Goal: Task Accomplishment & Management: Complete application form

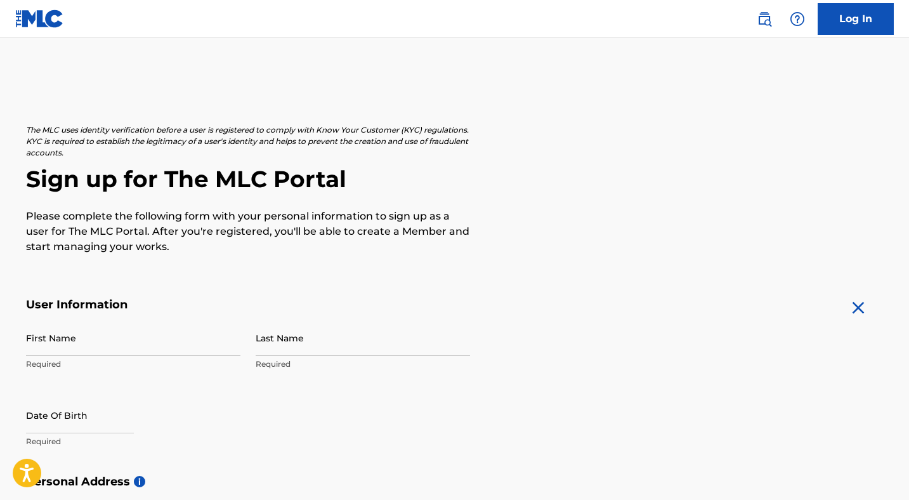
click at [116, 347] on input "First Name" at bounding box center [133, 338] width 215 height 36
type input "[PERSON_NAME]"
type input "Holder"
click at [33, 426] on input "text" at bounding box center [80, 415] width 108 height 36
select select "7"
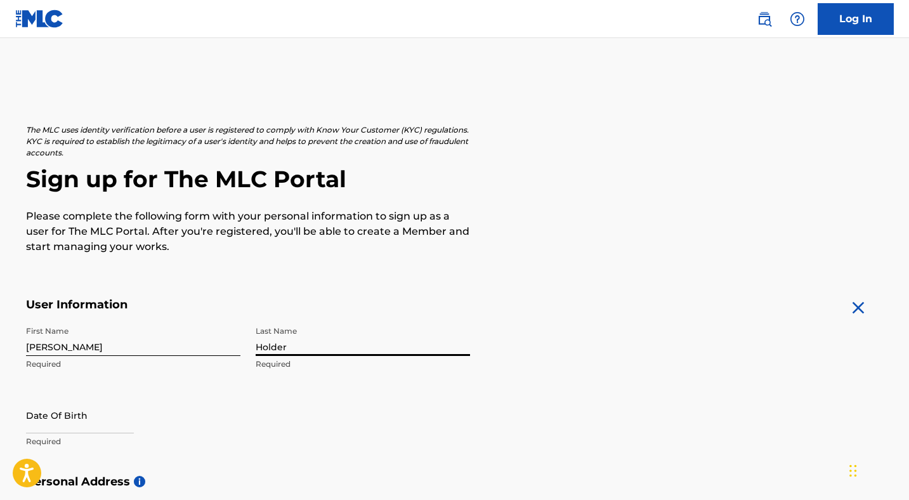
select select "2025"
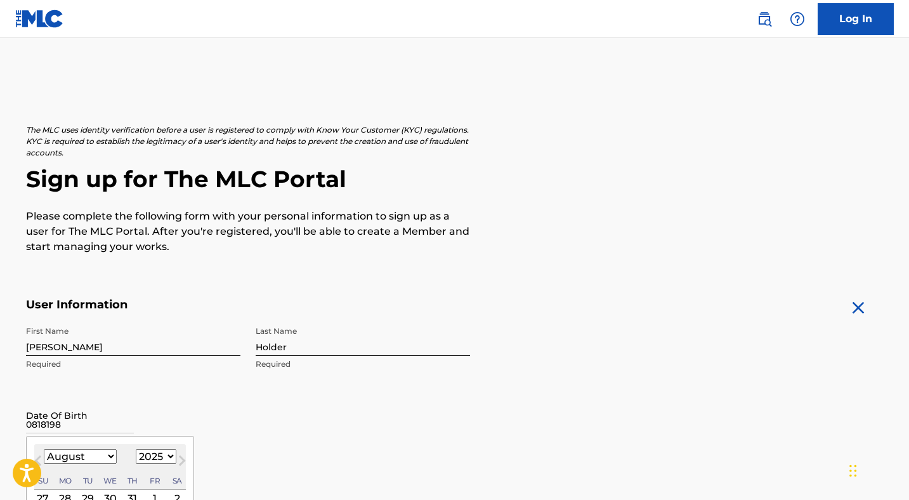
type input "08181986"
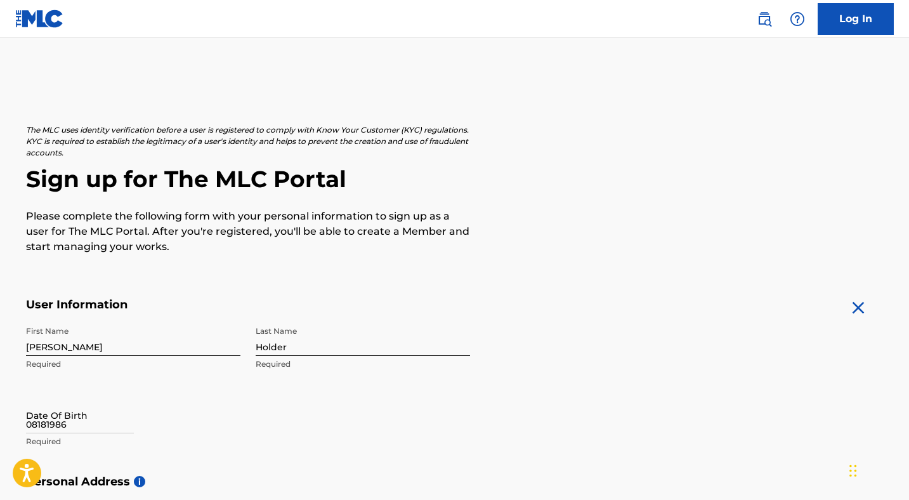
drag, startPoint x: 149, startPoint y: 408, endPoint x: 93, endPoint y: 423, distance: 57.3
click at [148, 408] on div "Date Of Birth 08181986 Required" at bounding box center [133, 425] width 215 height 57
click at [77, 428] on input "08181986" at bounding box center [80, 415] width 108 height 36
select select "7"
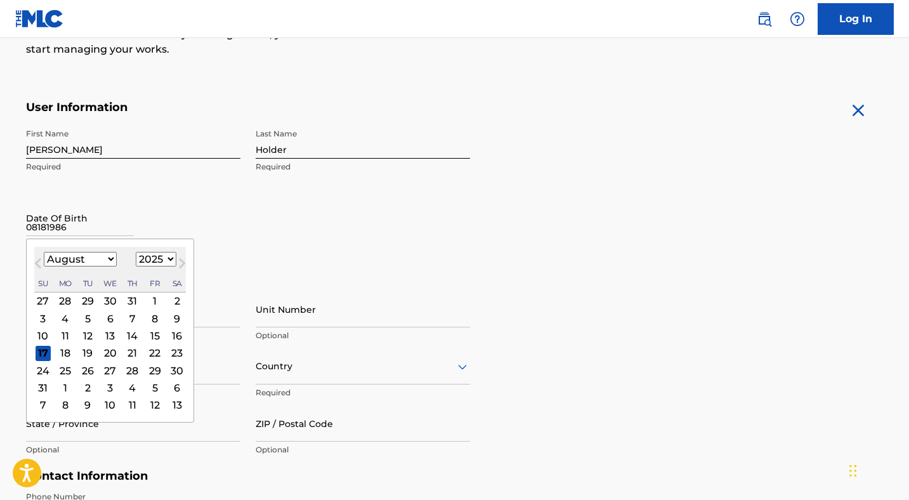
scroll to position [200, 0]
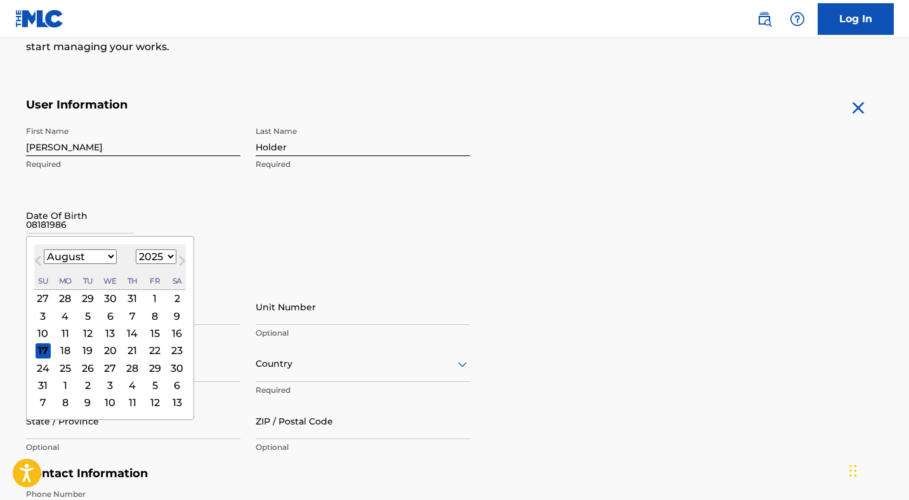
click at [168, 252] on select "1899 1900 1901 1902 1903 1904 1905 1906 1907 1908 1909 1910 1911 1912 1913 1914…" at bounding box center [156, 256] width 41 height 15
select select "1986"
click at [136, 249] on select "1899 1900 1901 1902 1903 1904 1905 1906 1907 1908 1909 1910 1911 1912 1913 1914…" at bounding box center [156, 256] width 41 height 15
click at [62, 350] on div "18" at bounding box center [64, 350] width 15 height 15
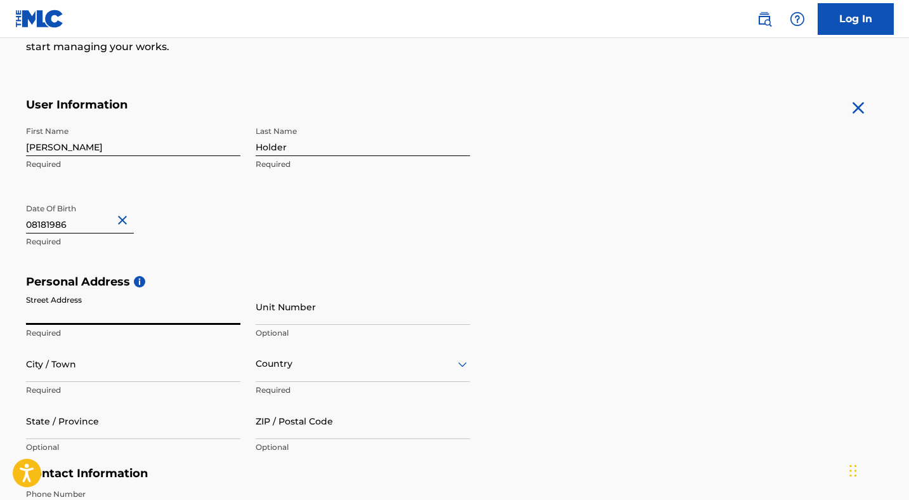
click at [95, 315] on input "Street Address" at bounding box center [133, 307] width 215 height 36
type input "[STREET_ADDRESS][PERSON_NAME]"
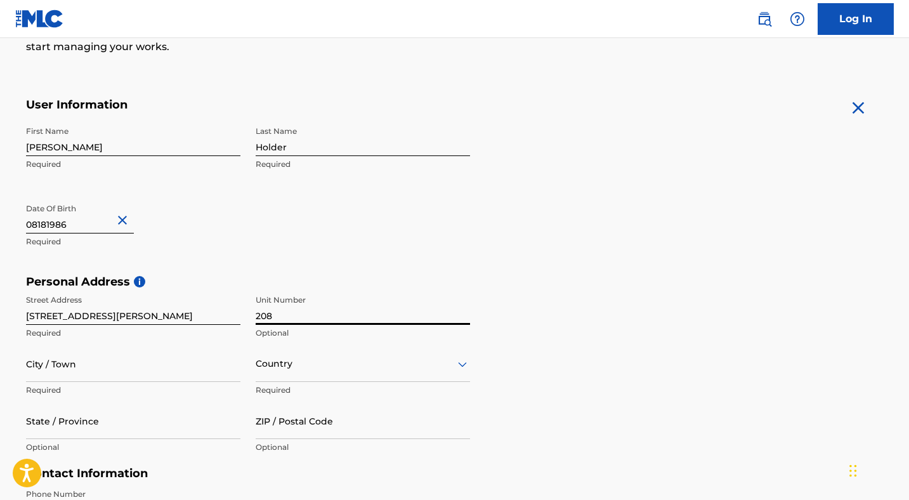
type input "208"
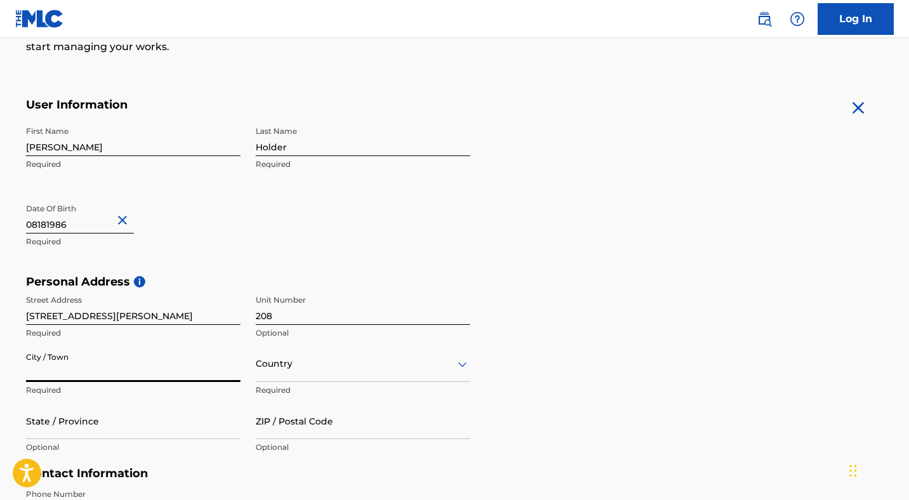
click at [100, 374] on input "City / Town" at bounding box center [133, 364] width 215 height 36
type input "Austin"
click at [157, 435] on input "State / Province" at bounding box center [133, 421] width 215 height 36
type input "[US_STATE]"
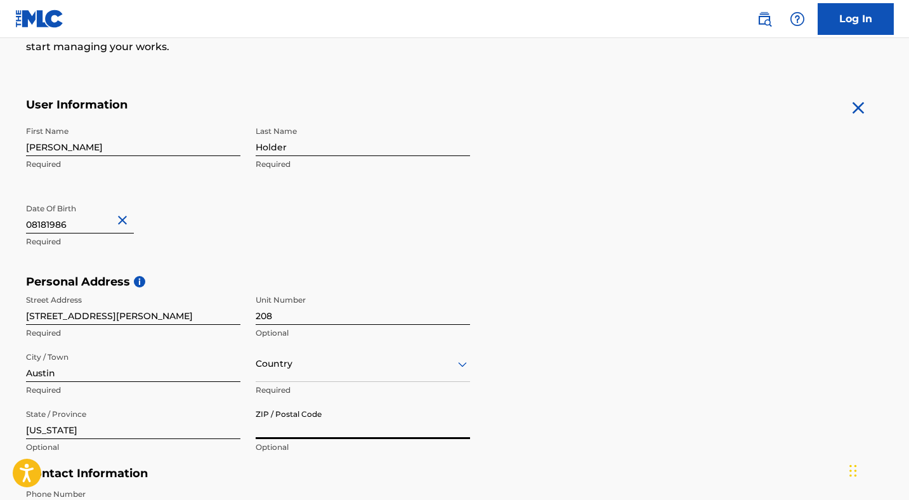
click at [301, 433] on input "ZIP / Postal Code" at bounding box center [363, 421] width 215 height 36
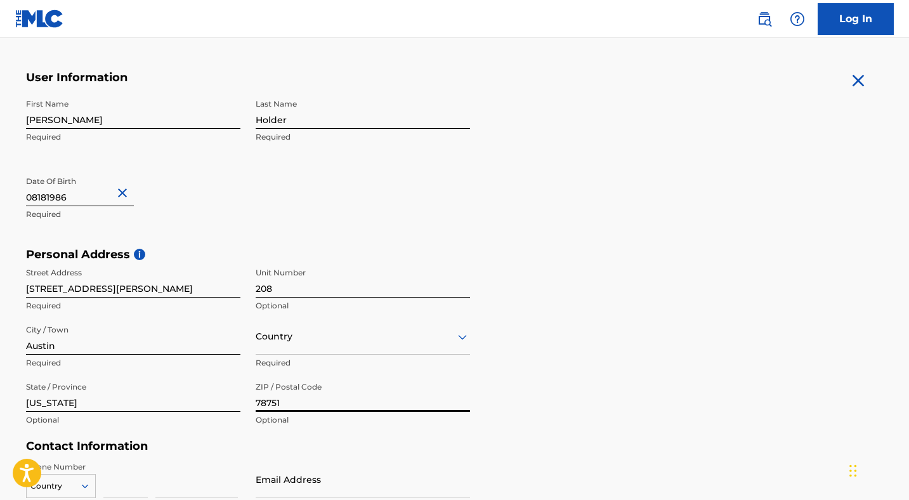
scroll to position [492, 0]
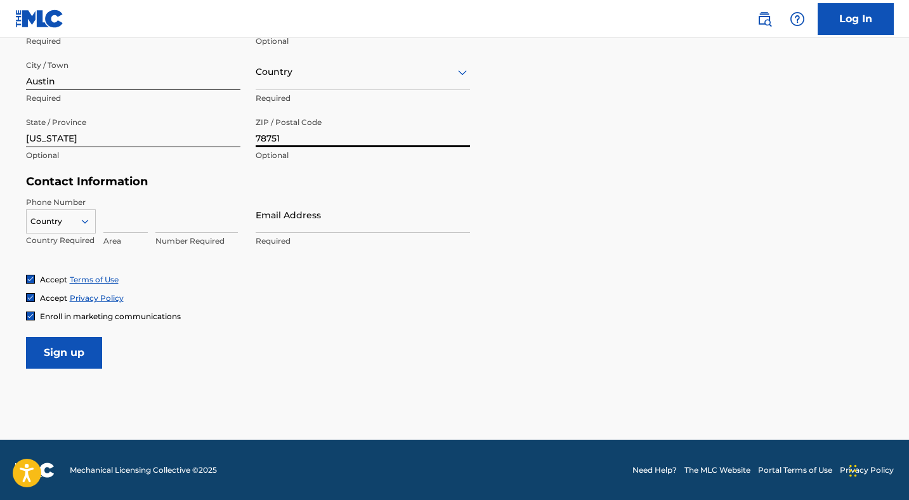
type input "78751"
click at [76, 355] on input "Sign up" at bounding box center [64, 353] width 76 height 32
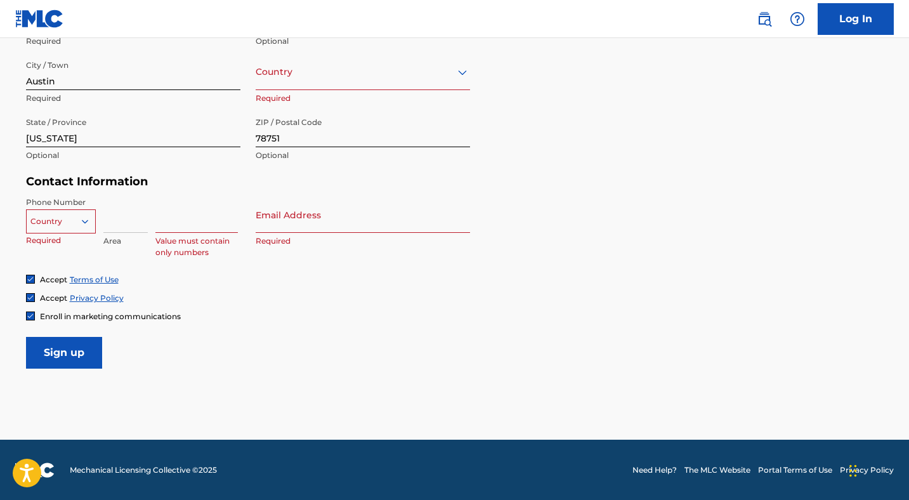
click at [70, 223] on div at bounding box center [61, 222] width 69 height 14
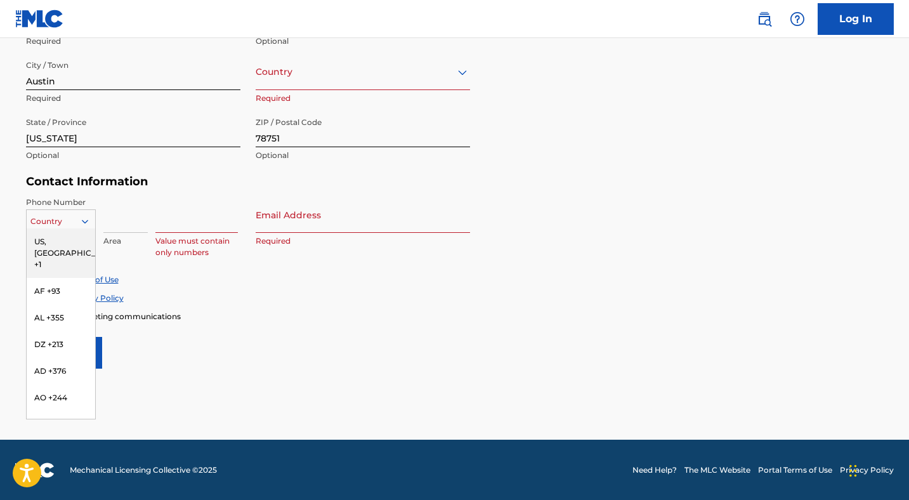
click at [69, 235] on div "US, [GEOGRAPHIC_DATA] +1" at bounding box center [61, 253] width 69 height 50
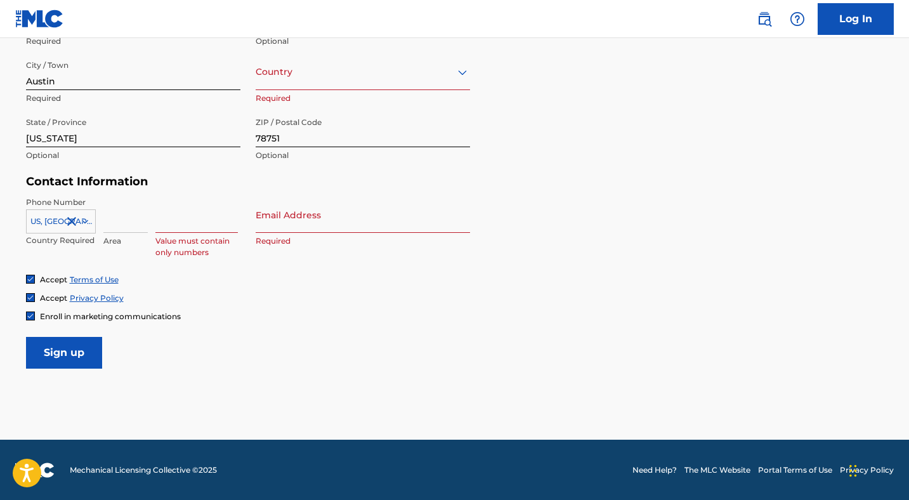
click at [128, 219] on input at bounding box center [125, 215] width 44 height 36
type input "940"
type input "7044107"
click at [316, 218] on input "Email Address" at bounding box center [363, 215] width 215 height 36
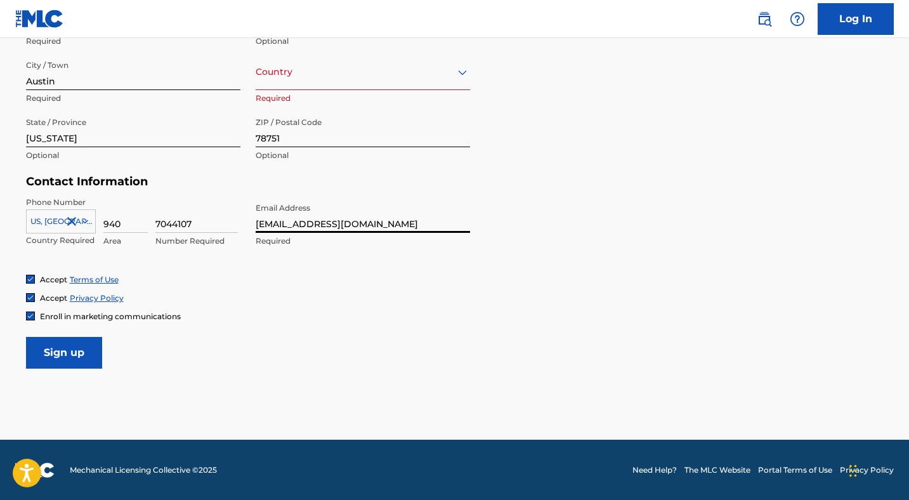
type input "[EMAIL_ADDRESS][DOMAIN_NAME]"
click at [317, 51] on div "Unit Number 208 Optional" at bounding box center [363, 25] width 215 height 57
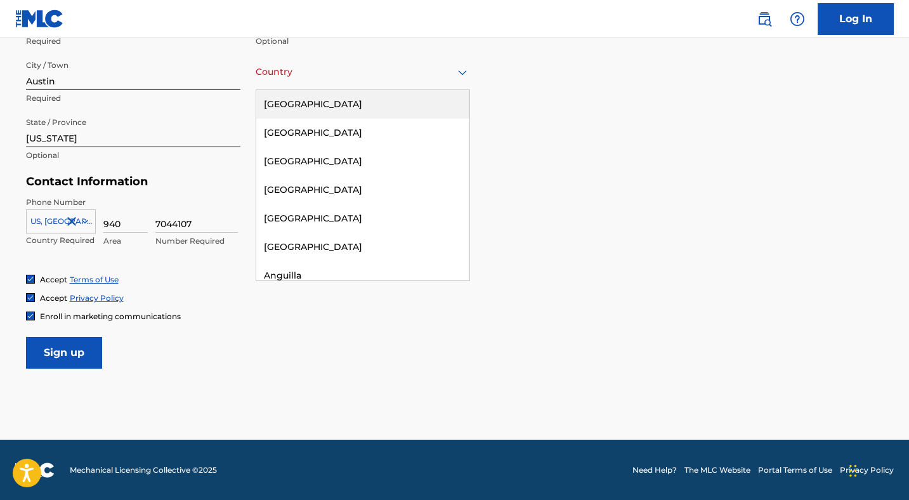
click at [312, 71] on div at bounding box center [363, 72] width 215 height 16
click at [316, 114] on div "[GEOGRAPHIC_DATA]" at bounding box center [362, 104] width 213 height 29
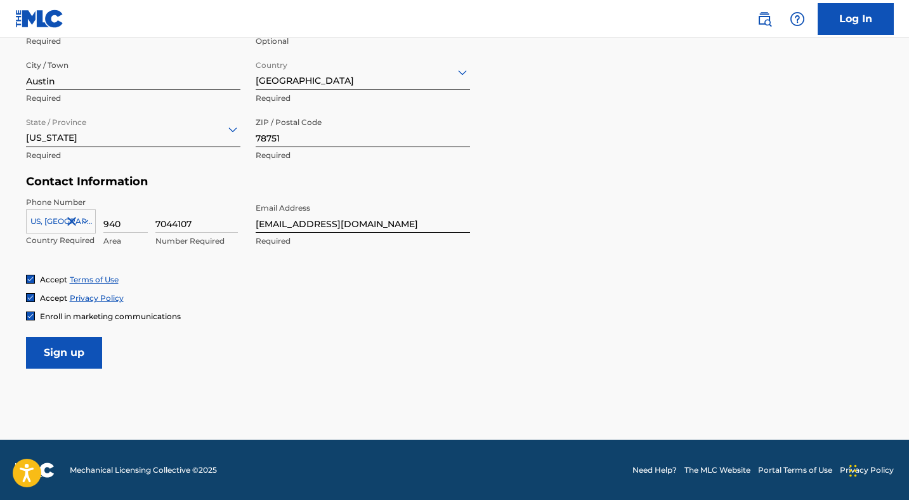
click at [71, 354] on input "Sign up" at bounding box center [64, 353] width 76 height 32
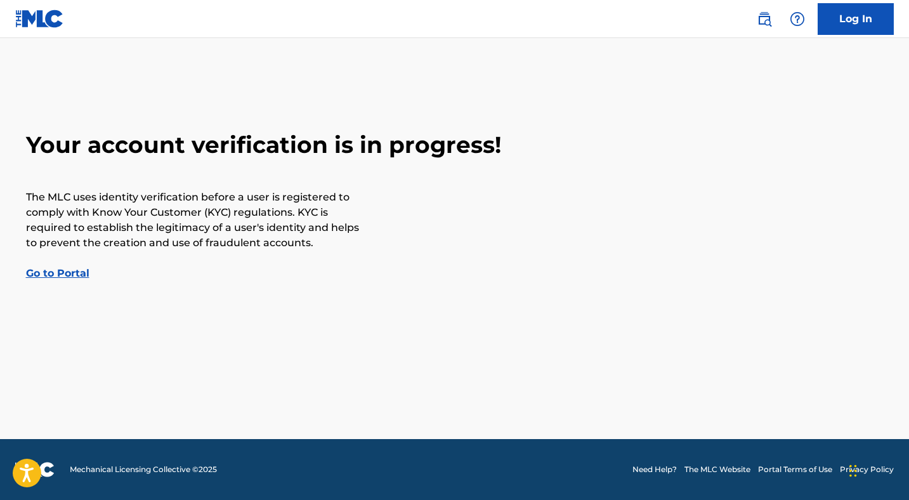
click at [77, 274] on link "Go to Portal" at bounding box center [57, 273] width 63 height 12
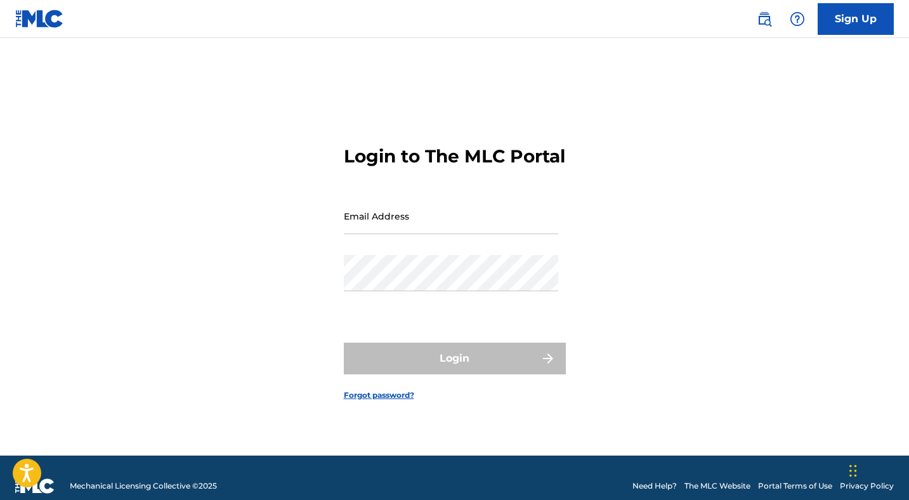
click at [859, 21] on link "Sign Up" at bounding box center [856, 19] width 76 height 32
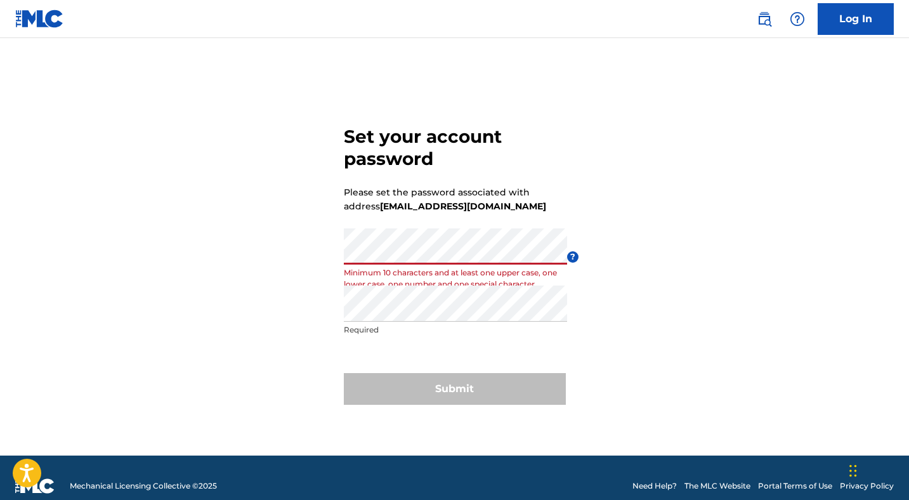
click at [321, 243] on div "Set your account password Please set the password associated with address [EMAI…" at bounding box center [455, 263] width 889 height 386
click at [222, 258] on div "Set your account password Please set the password associated with address [EMAI…" at bounding box center [455, 263] width 889 height 386
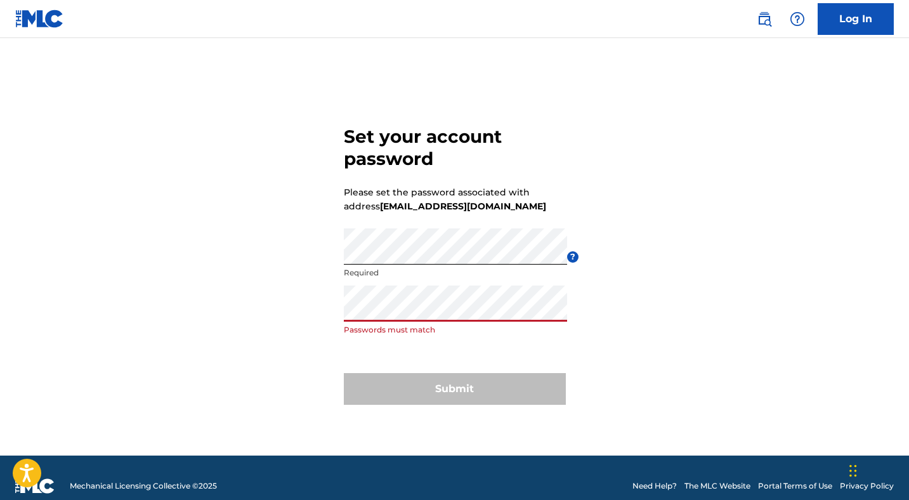
click at [431, 341] on div "Re enter password Passwords must match" at bounding box center [455, 314] width 223 height 57
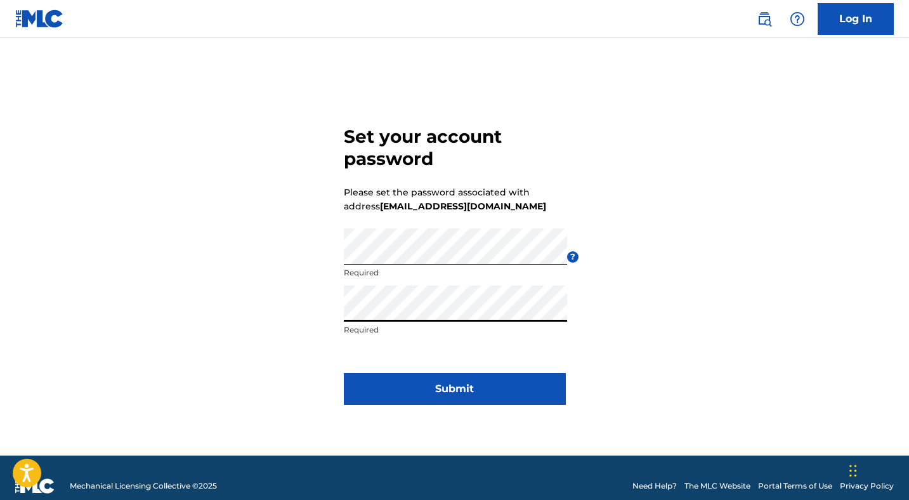
click at [418, 392] on button "Submit" at bounding box center [455, 389] width 222 height 32
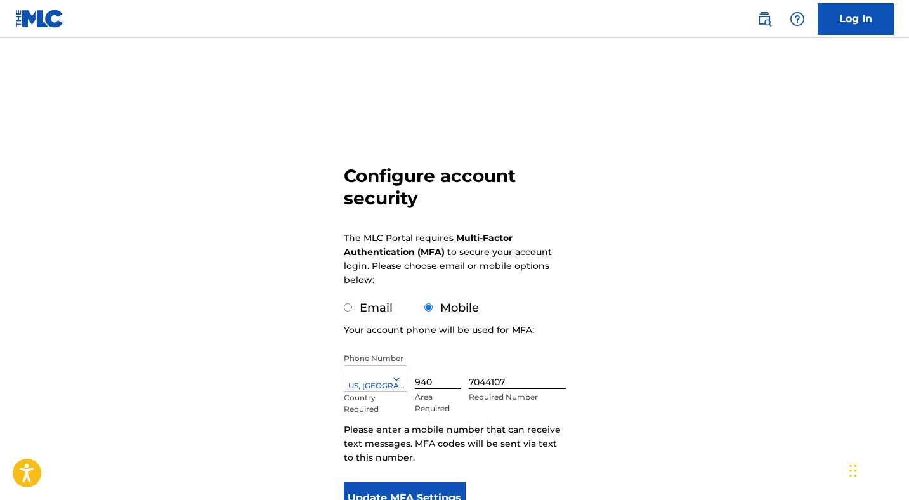
click at [348, 308] on input "Email" at bounding box center [348, 307] width 8 height 8
radio input "true"
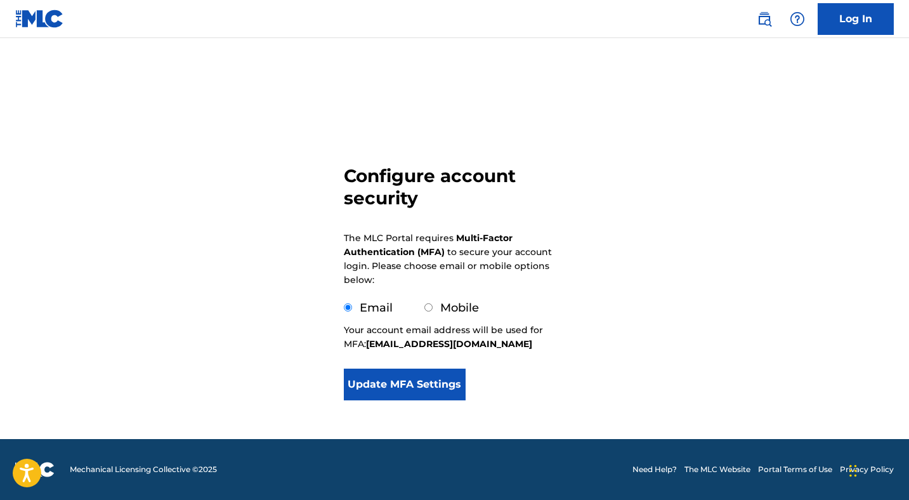
click at [408, 392] on button "Update MFA Settings" at bounding box center [405, 385] width 122 height 32
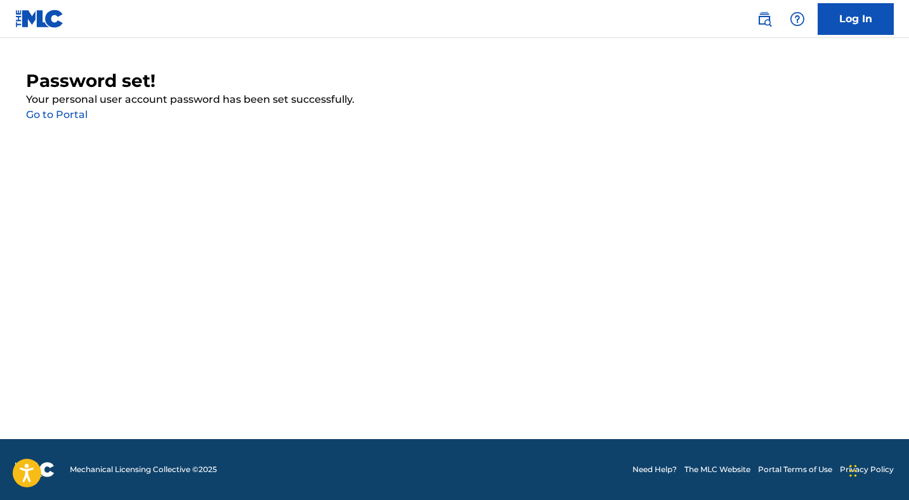
click at [74, 117] on link "Go to Portal" at bounding box center [57, 115] width 62 height 12
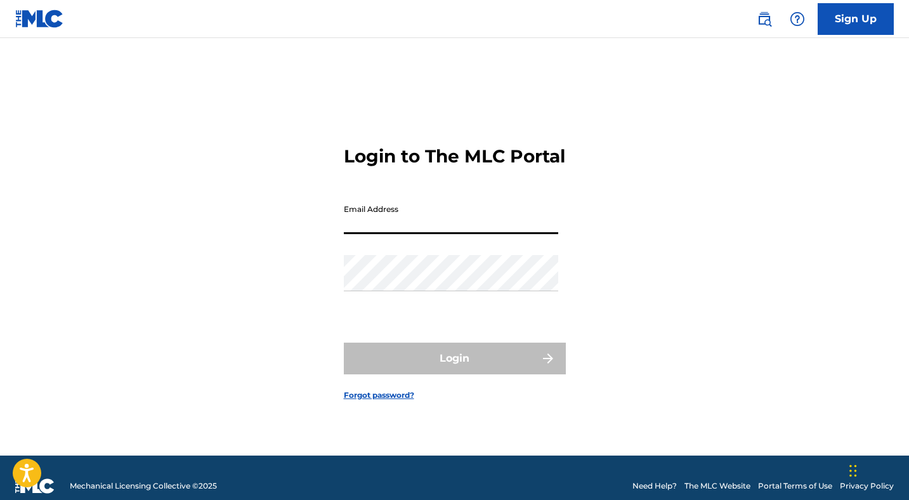
click at [500, 229] on input "Email Address" at bounding box center [451, 216] width 215 height 36
type input "[EMAIL_ADDRESS][DOMAIN_NAME]"
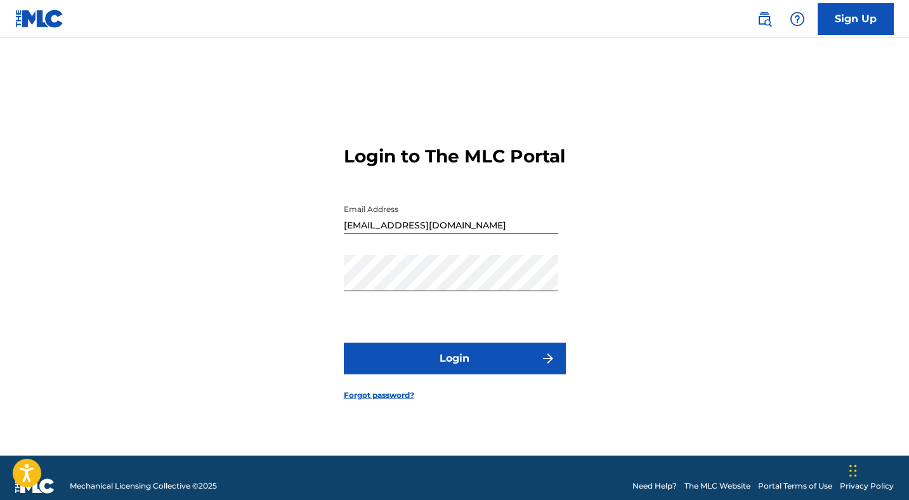
click at [423, 373] on button "Login" at bounding box center [455, 359] width 222 height 32
click at [344, 343] on button "Login" at bounding box center [455, 359] width 222 height 32
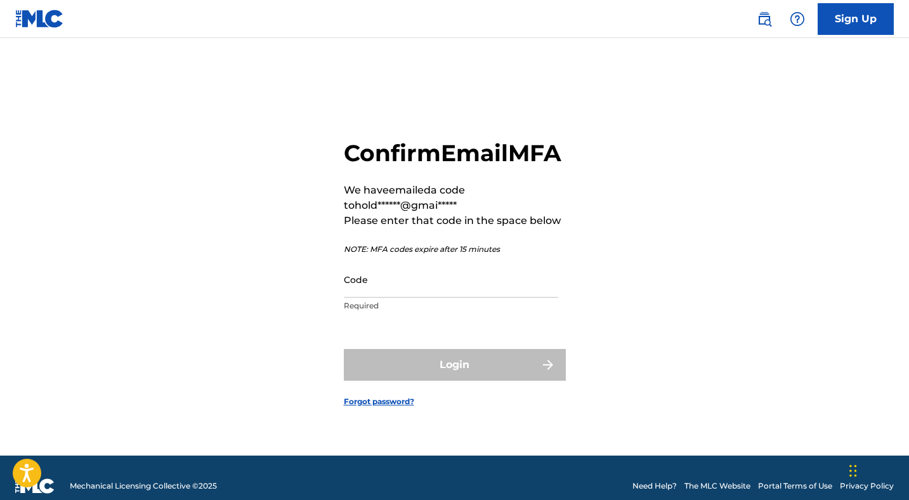
click at [360, 293] on input "Code" at bounding box center [451, 279] width 215 height 36
paste input "337250"
click at [347, 298] on input "337250" at bounding box center [451, 279] width 215 height 36
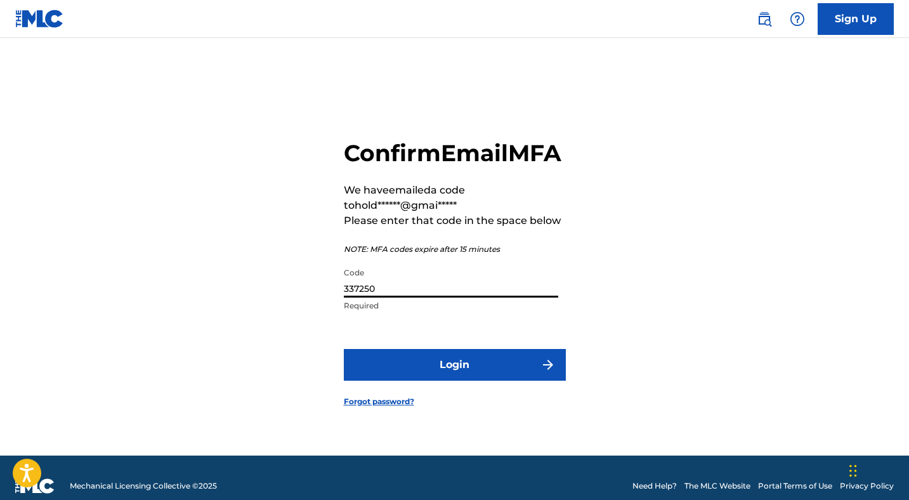
type input "337250"
click at [536, 381] on button "Login" at bounding box center [455, 365] width 222 height 32
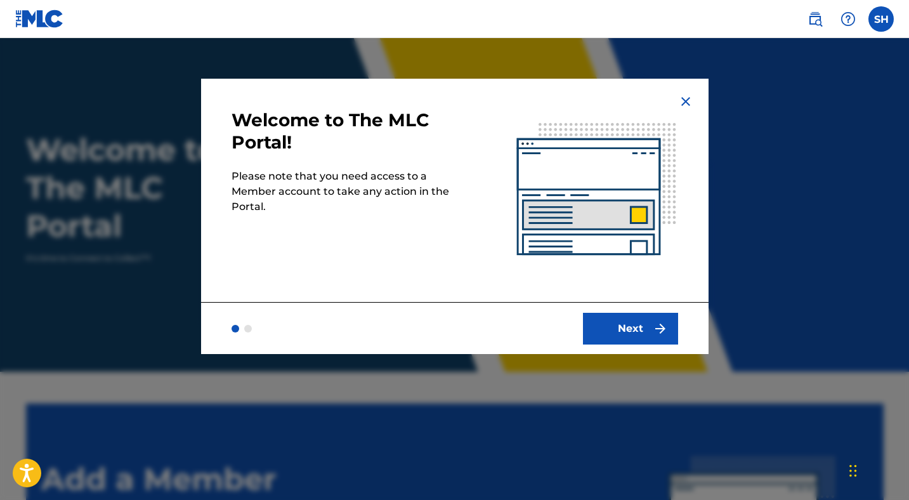
click at [652, 327] on button "Next" at bounding box center [630, 329] width 95 height 32
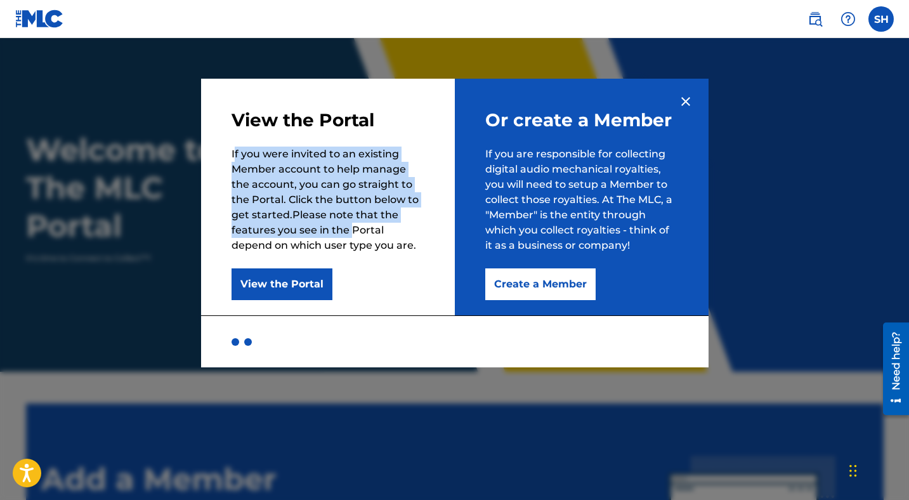
drag, startPoint x: 233, startPoint y: 155, endPoint x: 353, endPoint y: 230, distance: 141.4
click at [353, 230] on p "If you were invited to an existing Member account to help manage the account, y…" at bounding box center [328, 200] width 193 height 107
click at [514, 282] on button "Create a Member" at bounding box center [541, 284] width 110 height 32
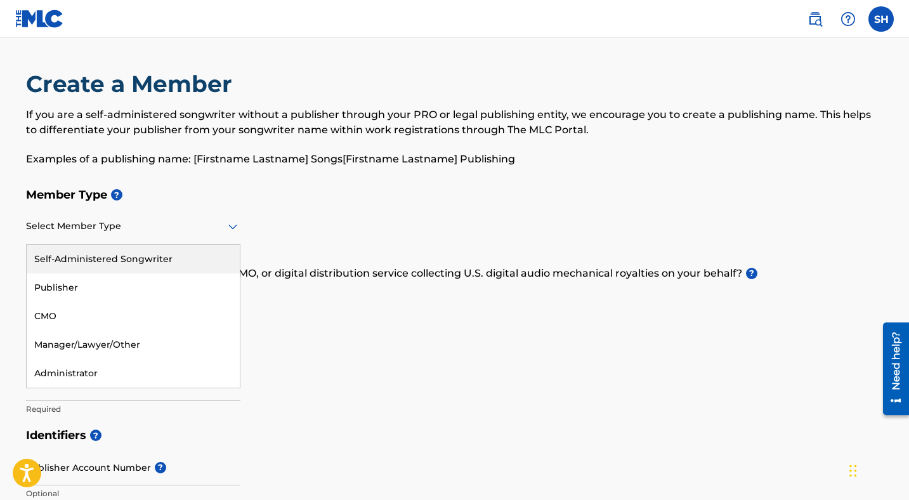
click at [57, 218] on div "Select Member Type" at bounding box center [133, 227] width 215 height 36
click at [77, 267] on div "Self-Administered Songwriter" at bounding box center [133, 259] width 213 height 29
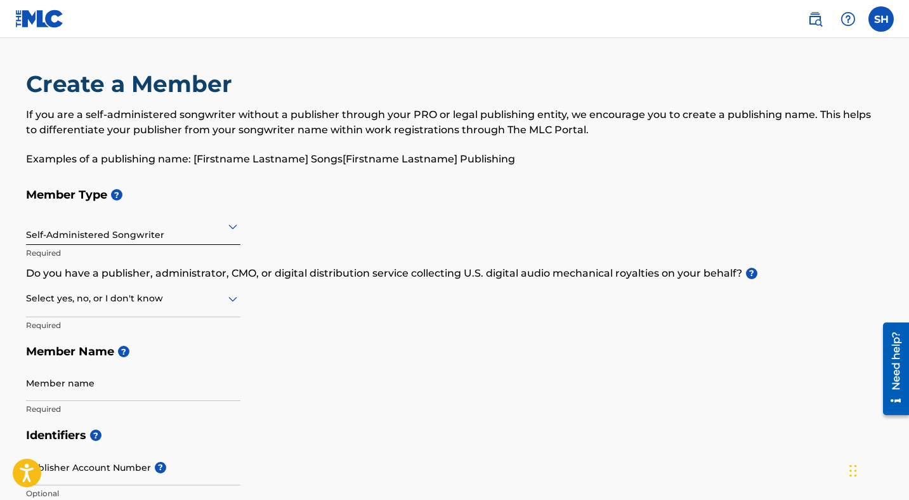
click at [86, 394] on input "Member name" at bounding box center [133, 383] width 215 height 36
type input "s"
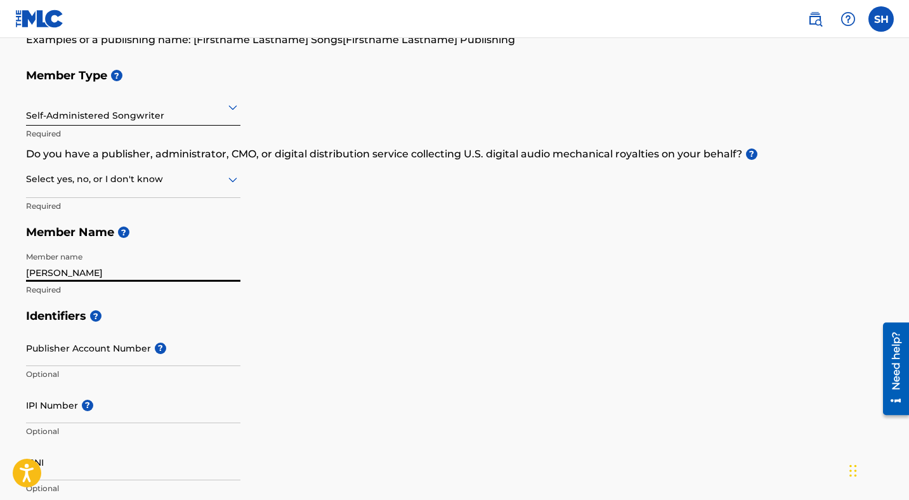
scroll to position [164, 0]
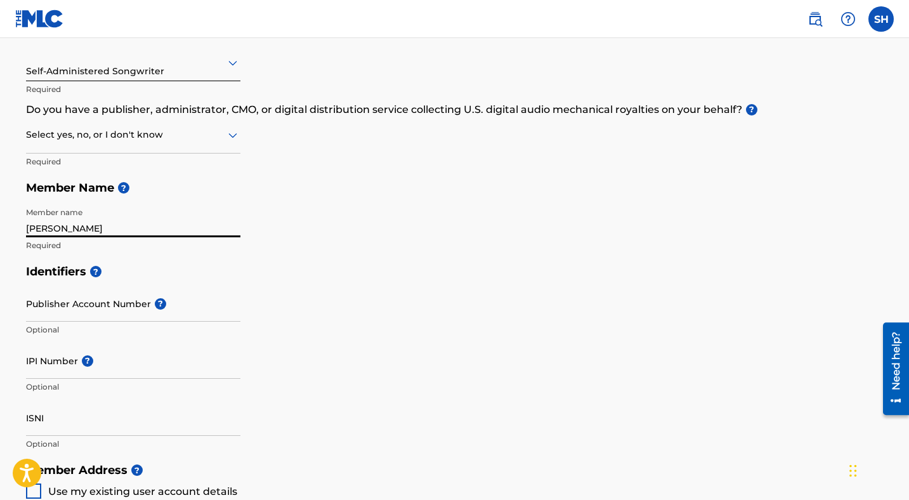
type input "[PERSON_NAME]"
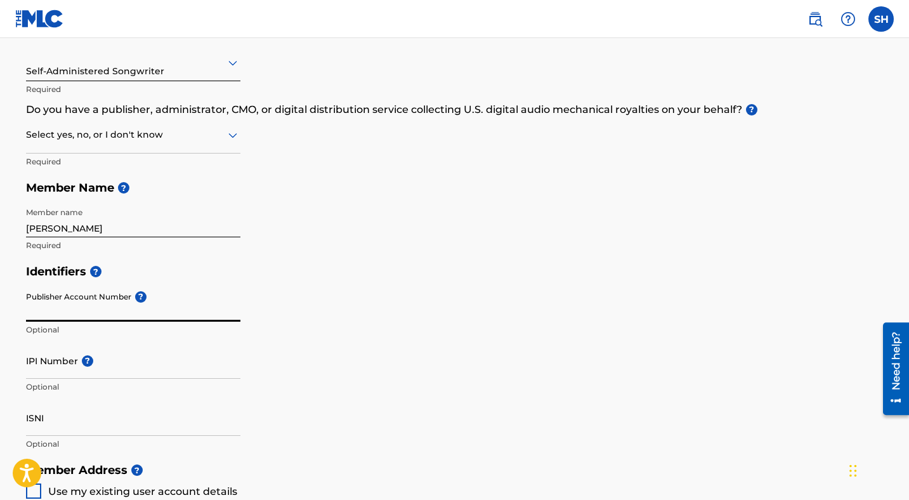
click at [68, 317] on input "Publisher Account Number ?" at bounding box center [133, 304] width 215 height 36
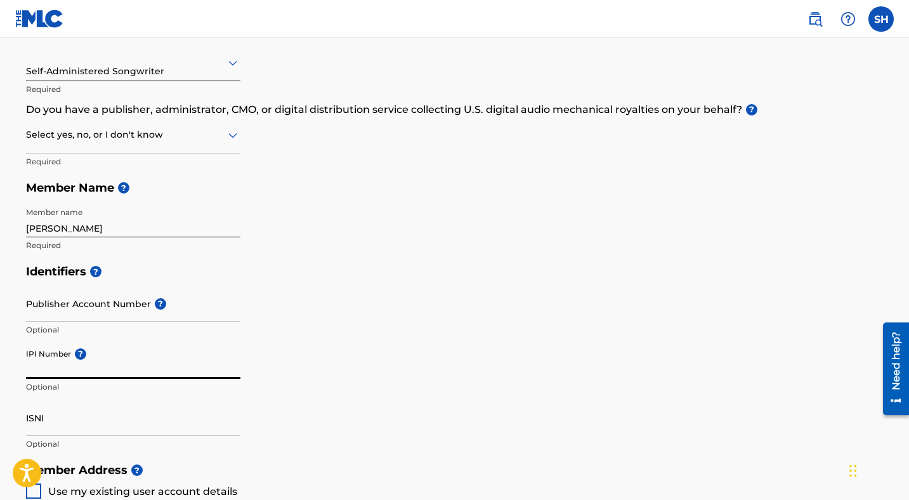
click at [60, 364] on input "IPI Number ?" at bounding box center [133, 361] width 215 height 36
paste input "LOMETA 00702650378"
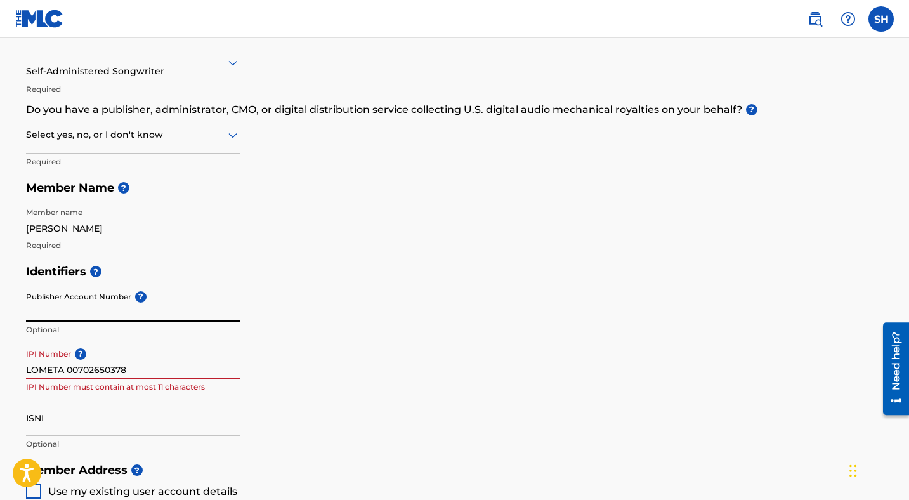
click at [140, 312] on input "Publisher Account Number ?" at bounding box center [133, 304] width 215 height 36
drag, startPoint x: 156, startPoint y: 375, endPoint x: 135, endPoint y: 375, distance: 21.6
click at [155, 374] on input "LOMETA 00702650378" at bounding box center [133, 361] width 215 height 36
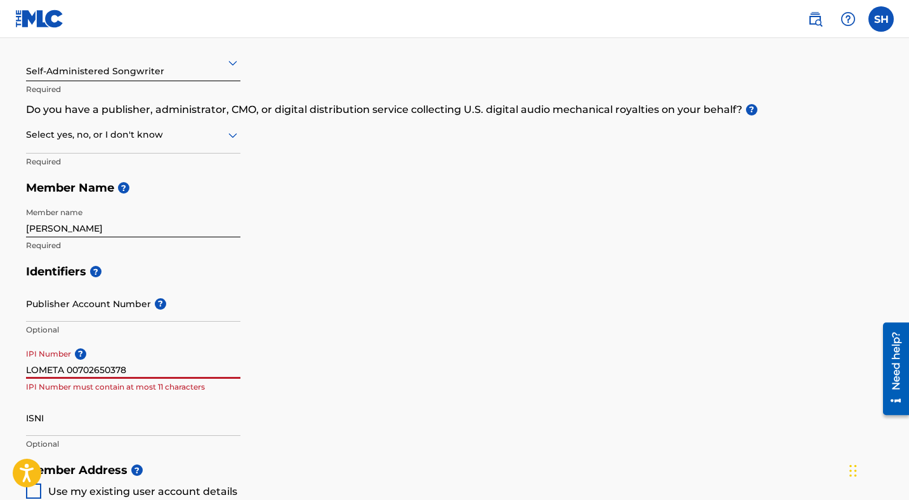
drag, startPoint x: 84, startPoint y: 367, endPoint x: 11, endPoint y: 356, distance: 74.5
click at [11, 356] on div "Create a Member If you are a self-administered songwriter without a publisher t…" at bounding box center [455, 412] width 889 height 1013
type input "00702650378"
click at [79, 310] on input "Publisher Account Number ?" at bounding box center [133, 304] width 215 height 36
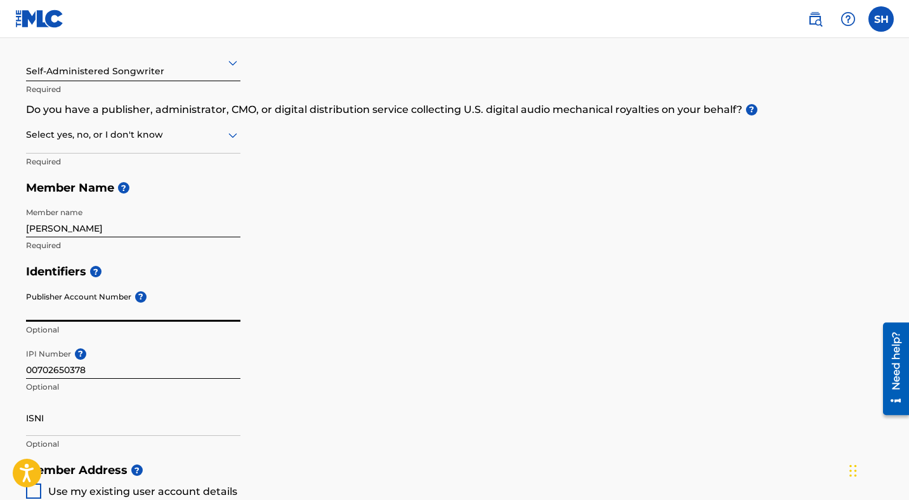
paste input "LOMETA"
type input "LOMETA"
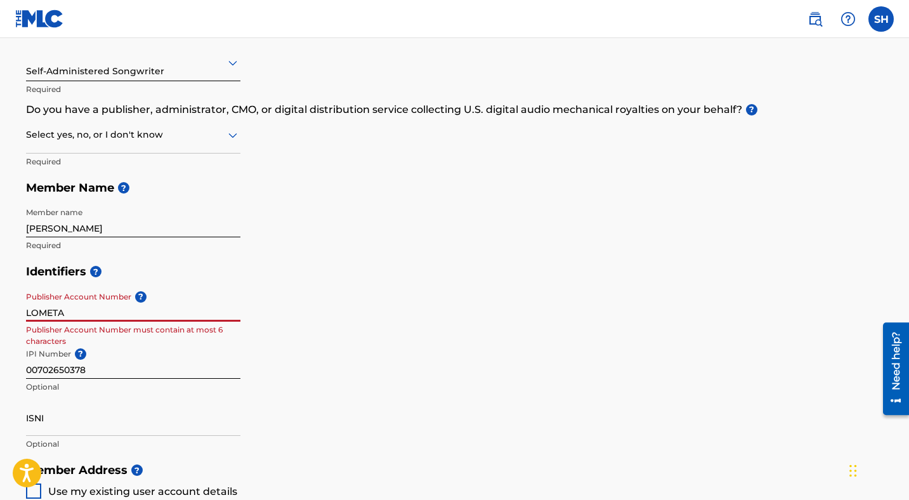
drag, startPoint x: 84, startPoint y: 315, endPoint x: 35, endPoint y: 347, distance: 58.3
click at [0, 291] on main "Create a Member If you are a self-administered songwriter without a publisher t…" at bounding box center [454, 444] width 909 height 1140
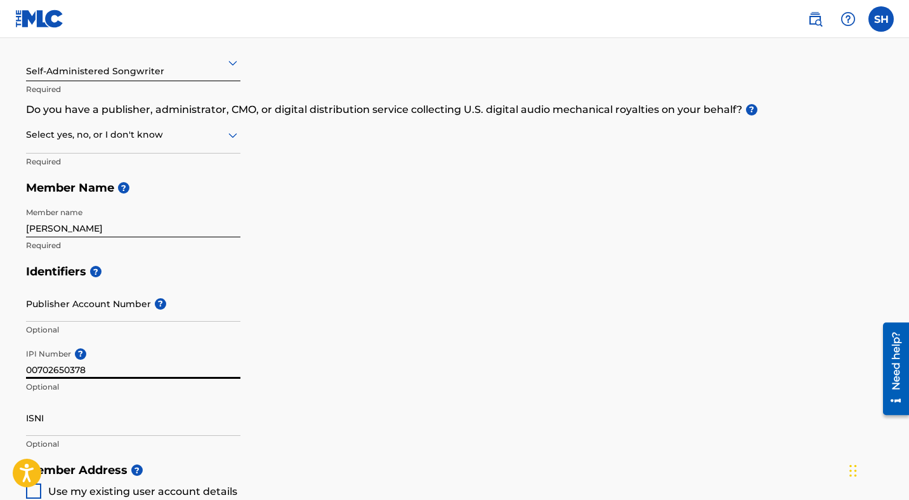
click at [86, 373] on input "00702650378" at bounding box center [133, 361] width 215 height 36
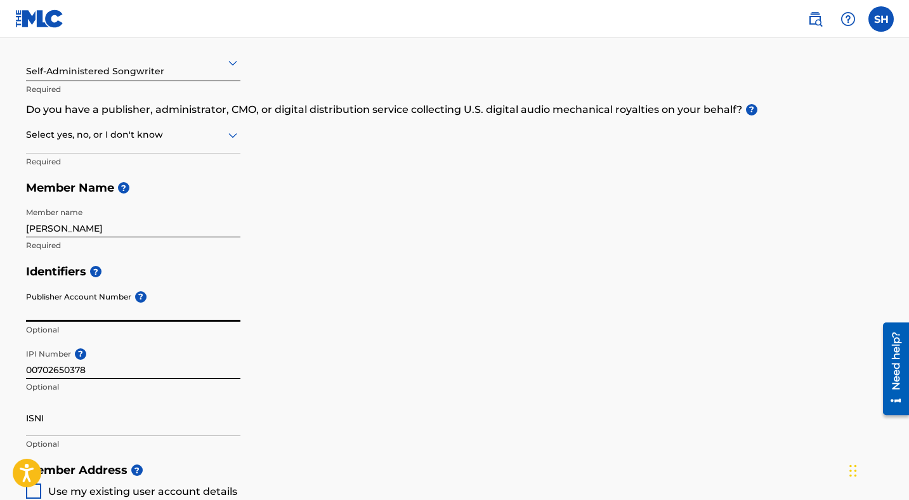
click at [63, 309] on input "Publisher Account Number ?" at bounding box center [133, 304] width 215 height 36
paste input "00702650378"
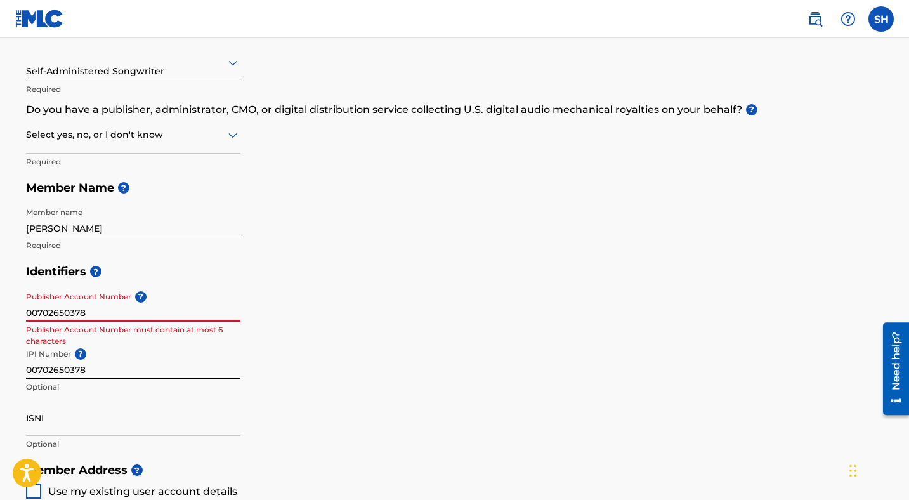
type input "00702650378"
click at [99, 307] on input "00702650378" at bounding box center [133, 304] width 215 height 36
click at [103, 371] on input "00702650378" at bounding box center [133, 361] width 215 height 36
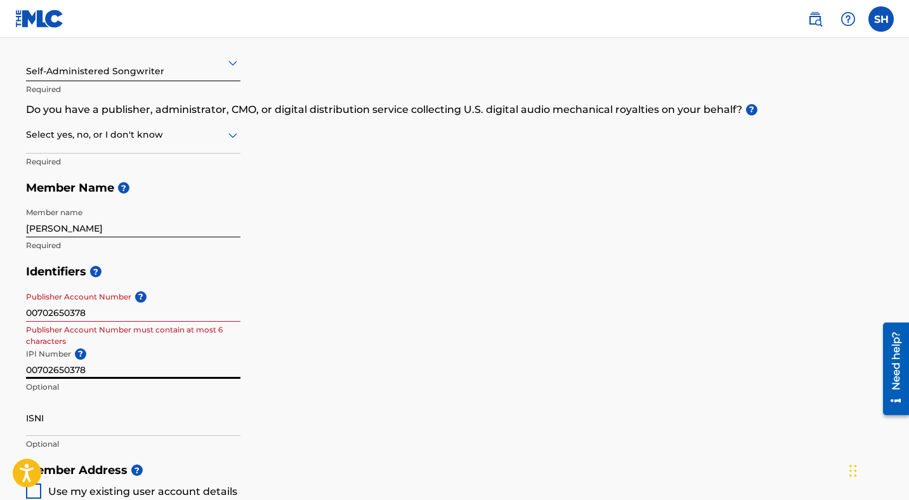
click at [103, 371] on input "00702650378" at bounding box center [133, 361] width 215 height 36
paste input "LOMETA 1463117"
drag, startPoint x: 67, startPoint y: 368, endPoint x: 5, endPoint y: 354, distance: 63.3
click at [4, 358] on main "Create a Member If you are a self-administered songwriter without a publisher t…" at bounding box center [454, 444] width 909 height 1140
drag, startPoint x: 59, startPoint y: 371, endPoint x: 22, endPoint y: 362, distance: 38.0
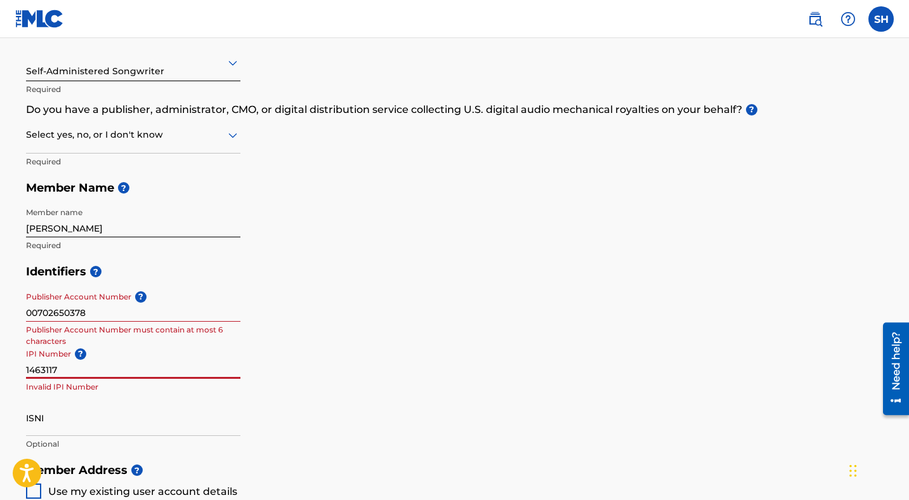
click at [22, 362] on div "Create a Member If you are a self-administered songwriter without a publisher t…" at bounding box center [455, 412] width 889 height 1013
type input "1463117"
click at [72, 312] on input "00702650378" at bounding box center [133, 304] width 215 height 36
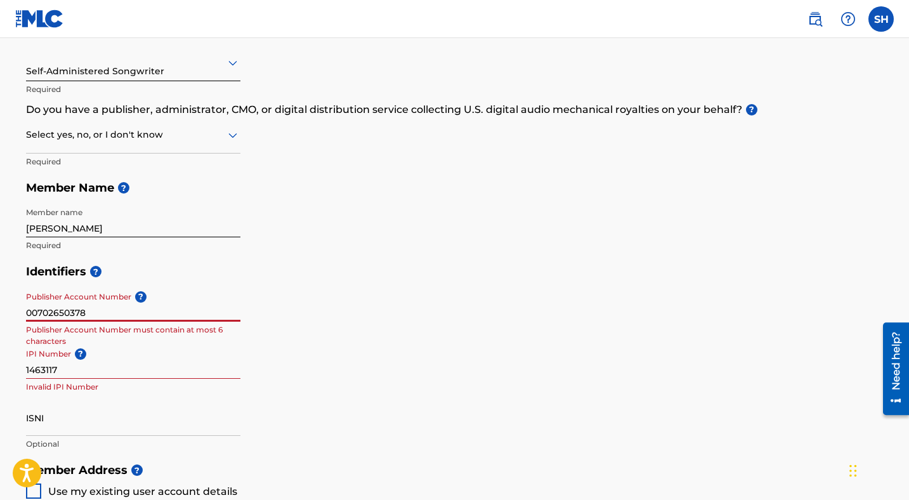
click at [72, 312] on input "00702650378" at bounding box center [133, 304] width 215 height 36
paste input "1463117"
type input "1463117"
click at [302, 314] on div "Identifiers ? Publisher Account Number ? 1463117 Publisher Account Number must …" at bounding box center [455, 357] width 858 height 199
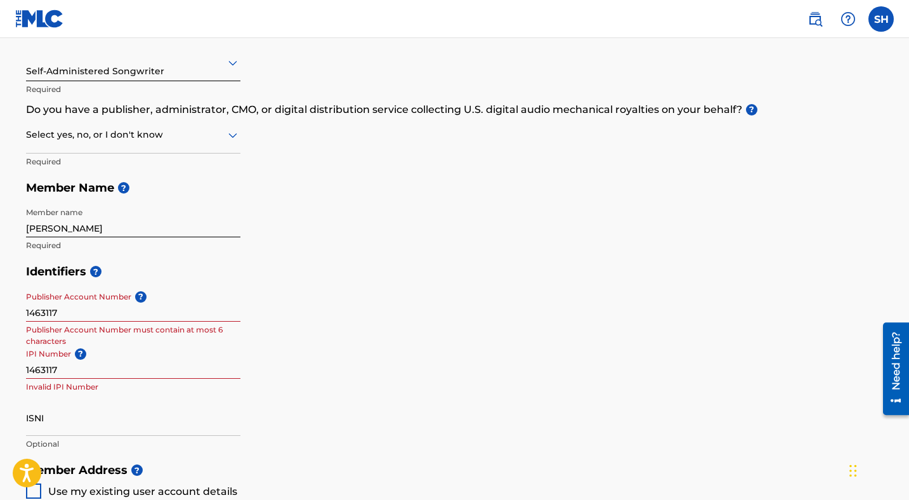
drag, startPoint x: 95, startPoint y: 341, endPoint x: 101, endPoint y: 335, distance: 9.0
click at [95, 341] on p "Publisher Account Number must contain at most 6 characters" at bounding box center [133, 335] width 215 height 23
drag, startPoint x: 73, startPoint y: 308, endPoint x: 3, endPoint y: 296, distance: 71.4
click at [3, 296] on main "Create a Member If you are a self-administered songwriter without a publisher t…" at bounding box center [454, 444] width 909 height 1140
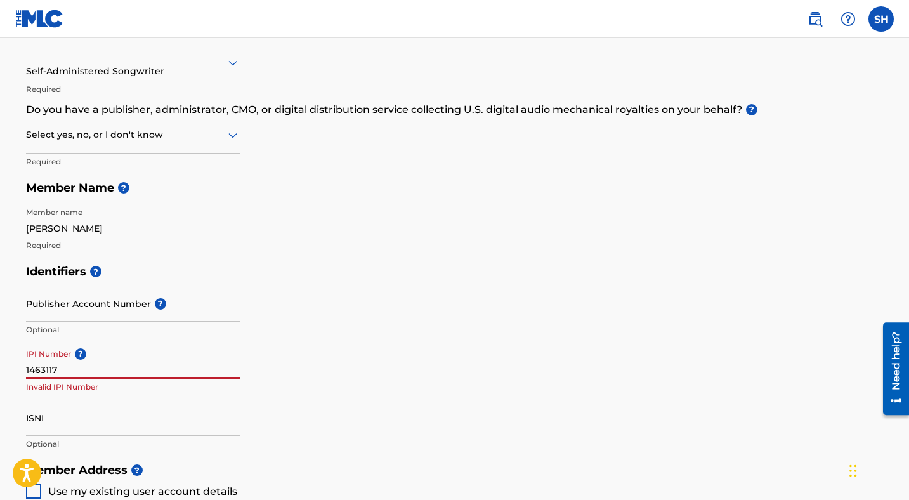
click at [70, 371] on input "1463117" at bounding box center [133, 361] width 215 height 36
paste input "00702650378"
type input "00702650378"
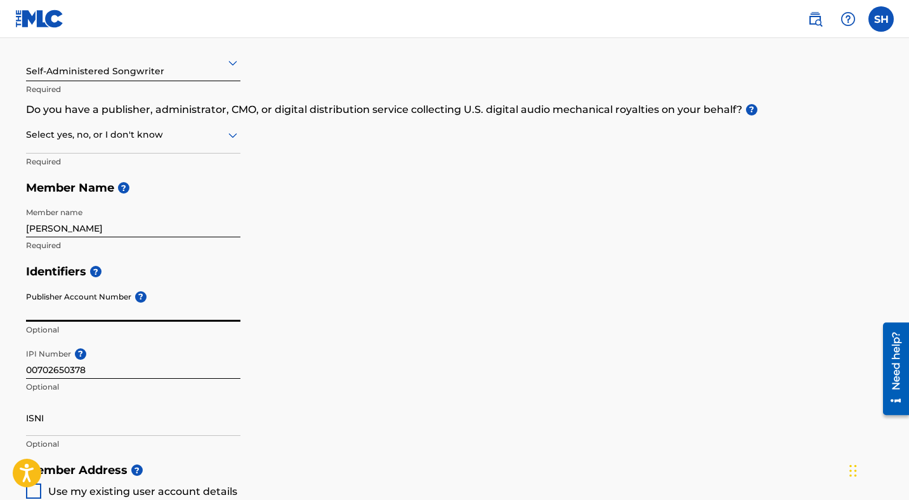
click at [50, 312] on input "Publisher Account Number ?" at bounding box center [133, 304] width 215 height 36
click at [39, 305] on input "Publisher Account Number ?" at bounding box center [133, 304] width 215 height 36
paste input "1463117"
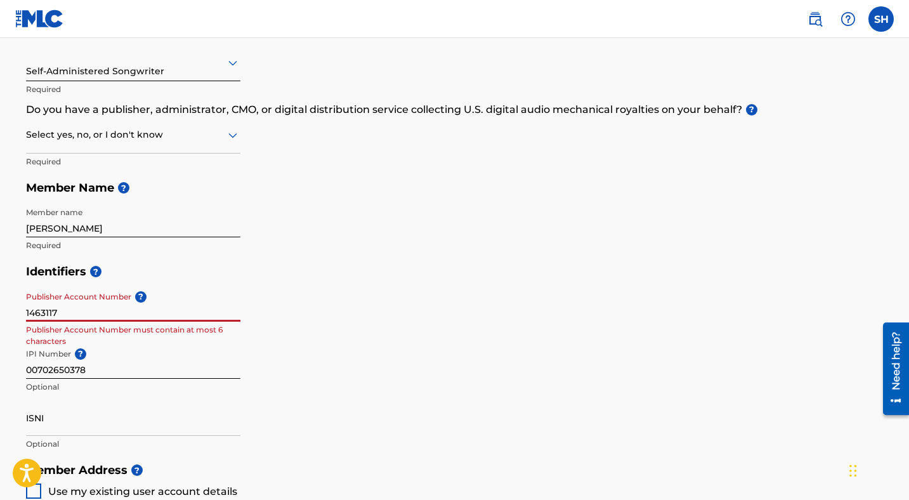
scroll to position [256, 0]
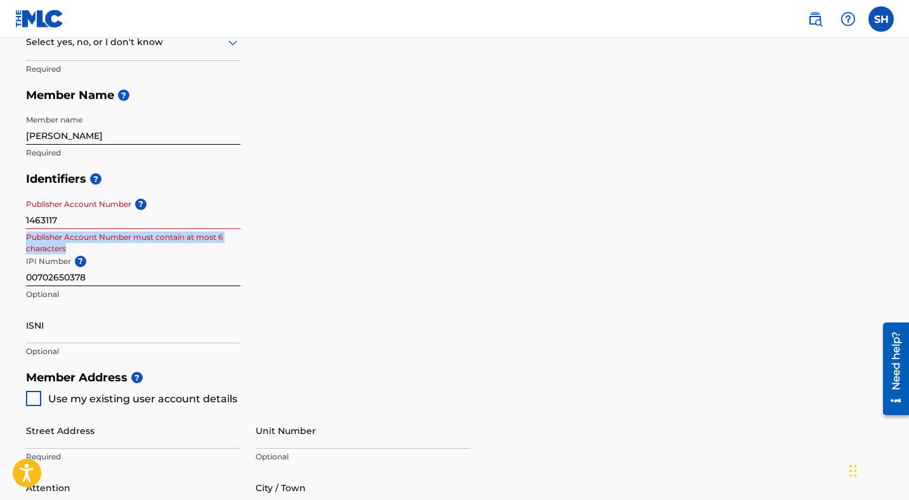
drag, startPoint x: 21, startPoint y: 238, endPoint x: 77, endPoint y: 246, distance: 57.0
click at [77, 246] on div "Create a Member If you are a self-administered songwriter without a publisher t…" at bounding box center [455, 319] width 889 height 1013
click at [516, 236] on div "Identifiers ? Publisher Account Number ? 1463117 Publisher Account Number must …" at bounding box center [455, 265] width 858 height 199
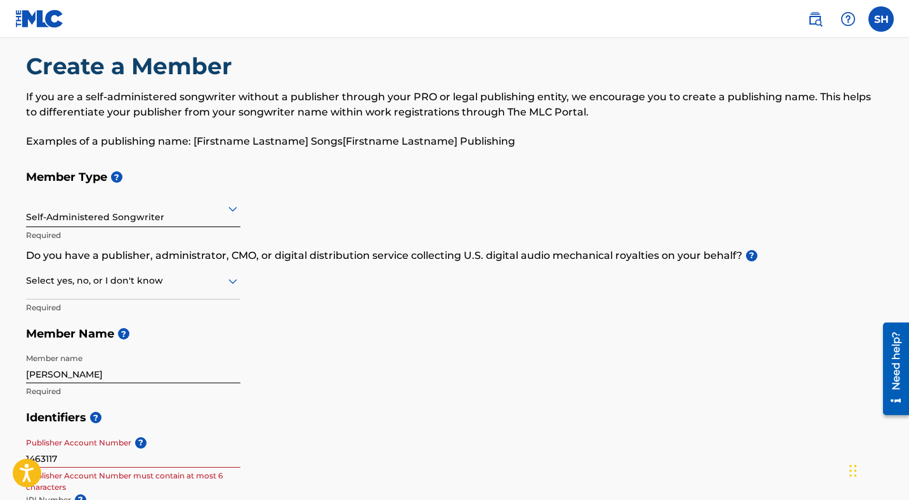
click at [103, 456] on input "1463117" at bounding box center [133, 450] width 215 height 36
paste input "LOMETA"
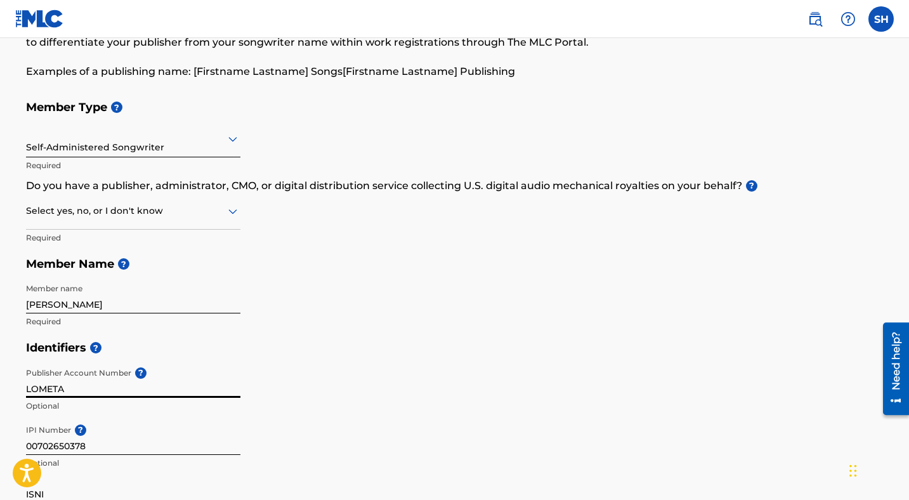
scroll to position [244, 0]
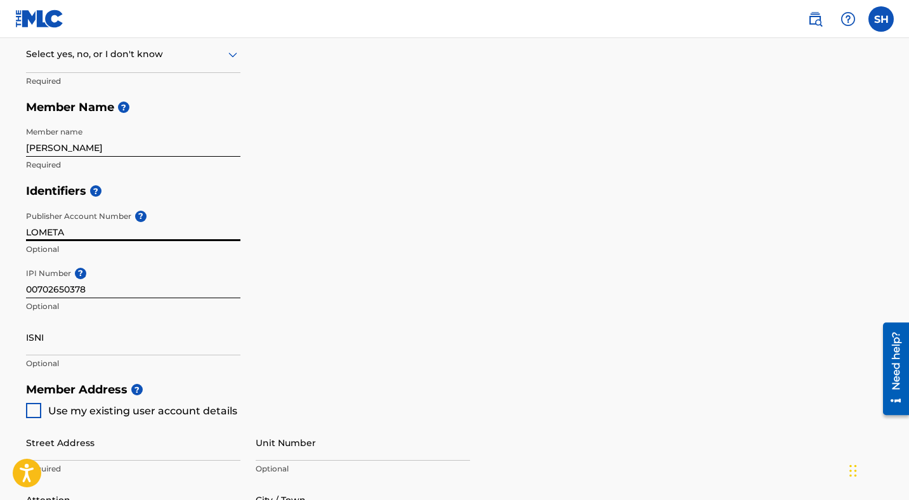
type input "LOMETA"
click at [193, 260] on div "Publisher Account Number ? LOMETA Optional" at bounding box center [133, 233] width 215 height 57
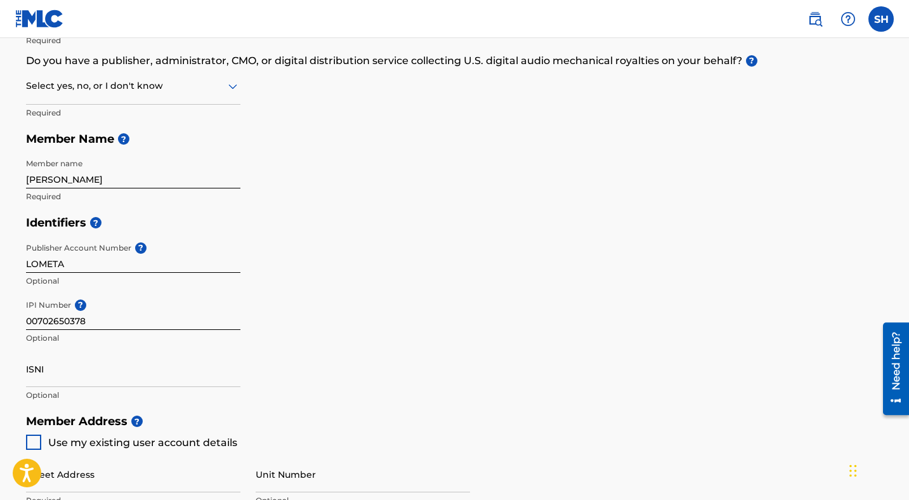
scroll to position [197, 0]
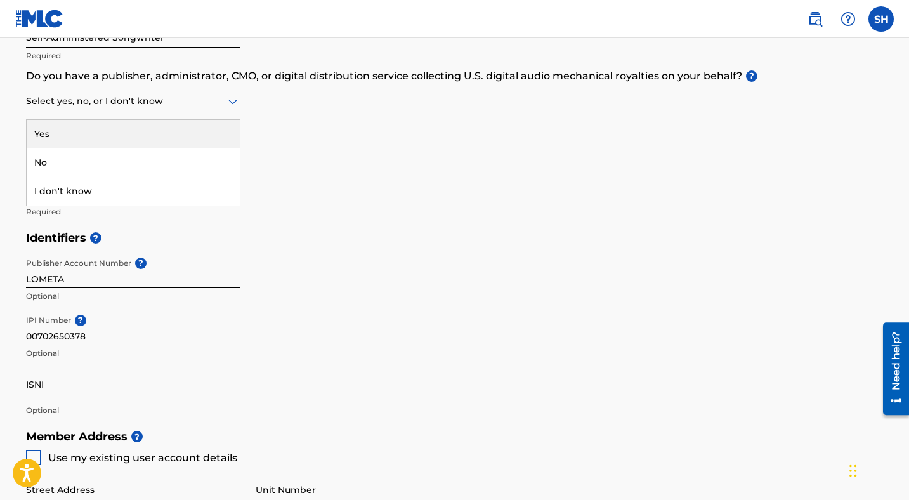
click at [176, 100] on div at bounding box center [133, 101] width 215 height 16
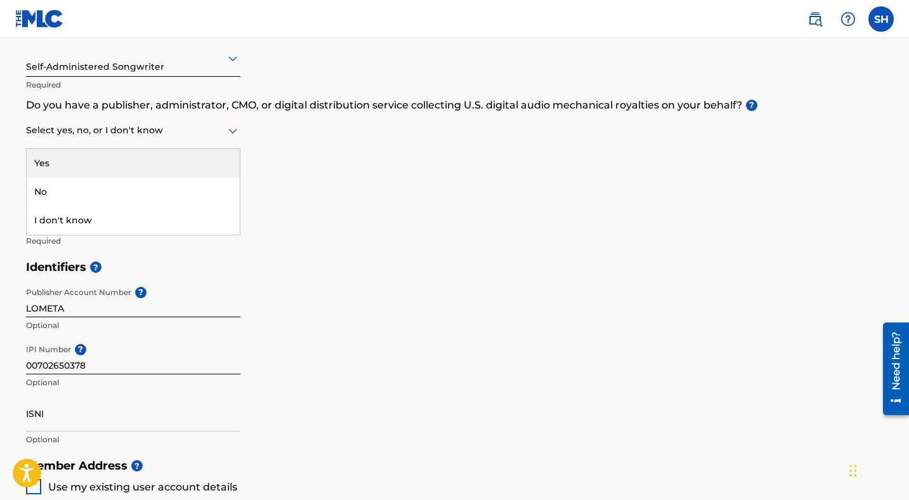
scroll to position [97, 0]
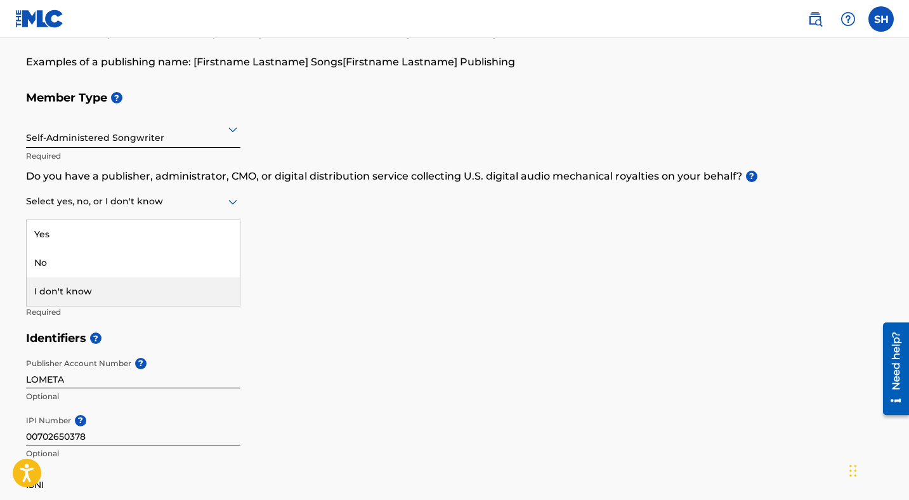
click at [126, 294] on div "I don't know" at bounding box center [133, 291] width 213 height 29
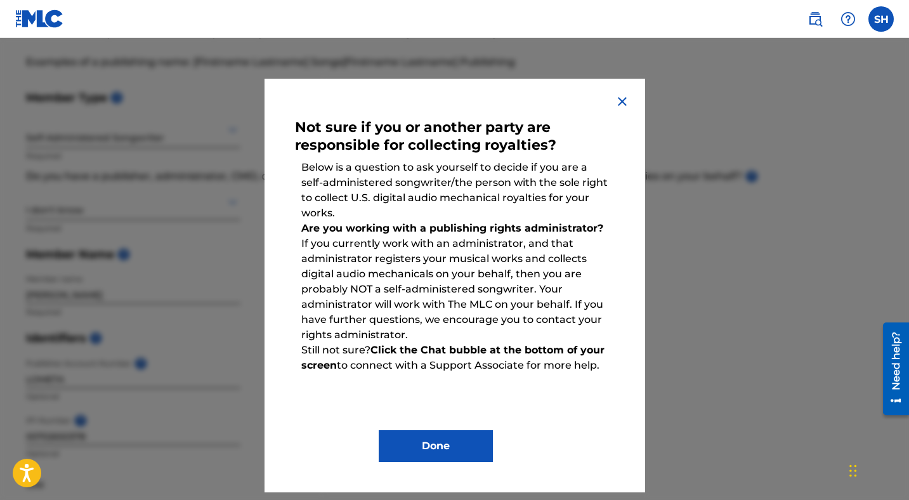
click at [629, 105] on img at bounding box center [622, 101] width 15 height 15
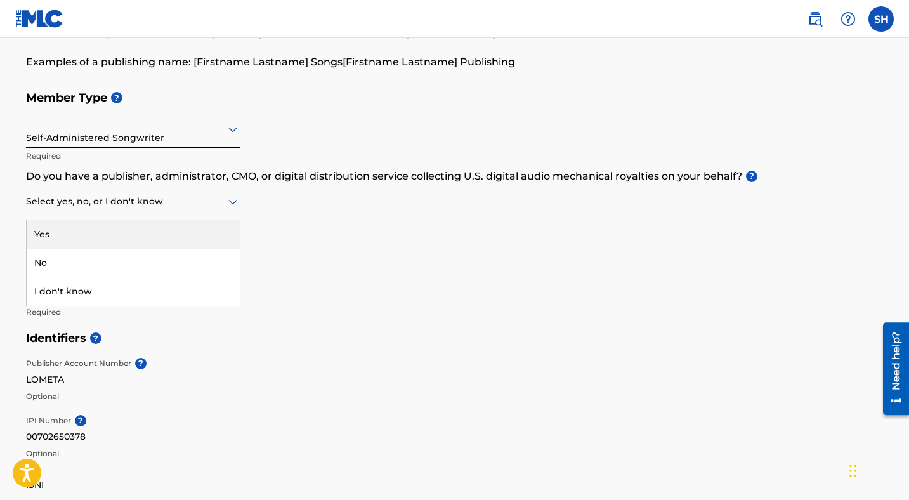
click at [157, 209] on div "Select yes, no, or I don't know" at bounding box center [133, 202] width 215 height 36
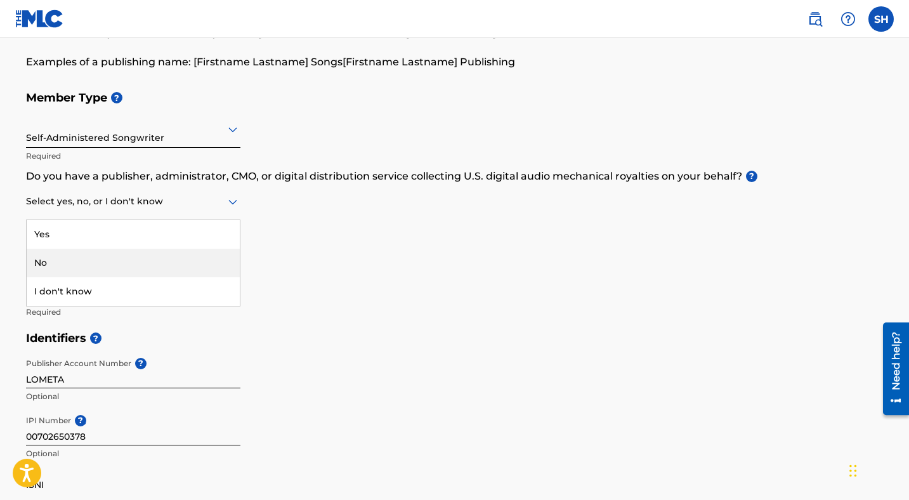
click at [124, 255] on div "No" at bounding box center [133, 263] width 213 height 29
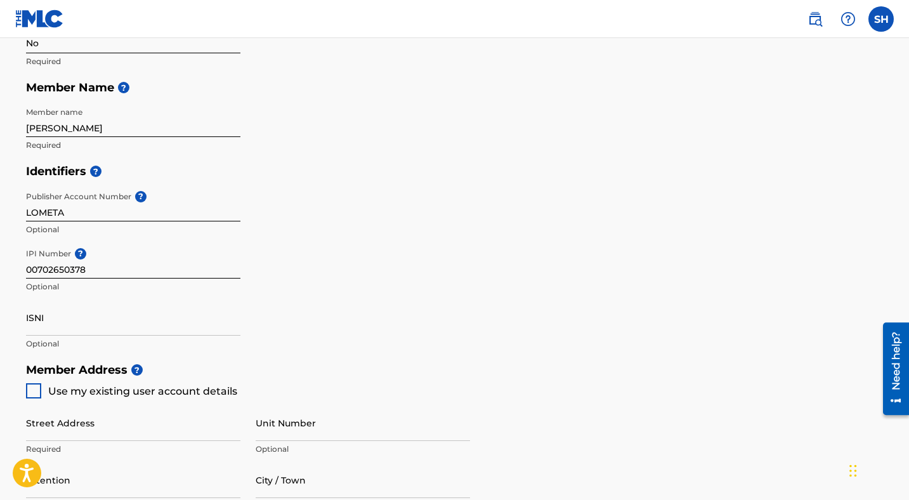
scroll to position [274, 0]
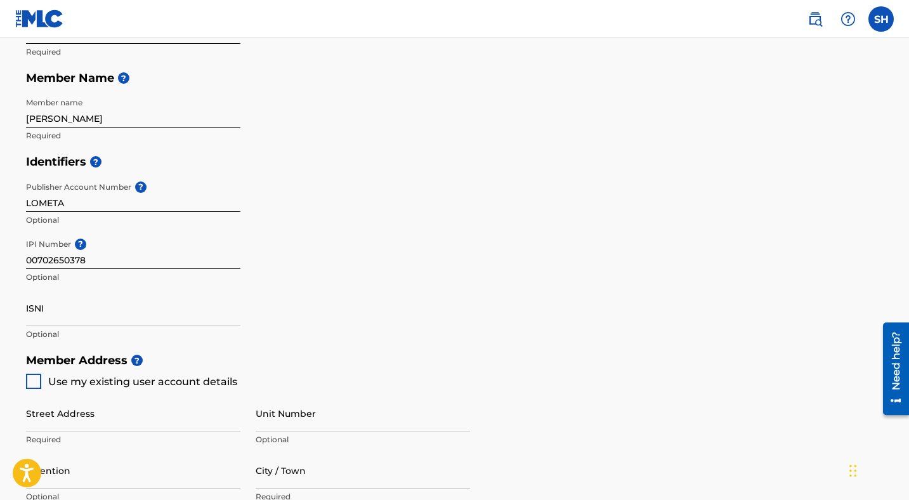
click at [33, 381] on div at bounding box center [33, 381] width 15 height 15
type input "[STREET_ADDRESS][PERSON_NAME]"
type input "Austin"
type input "78751"
type input "940"
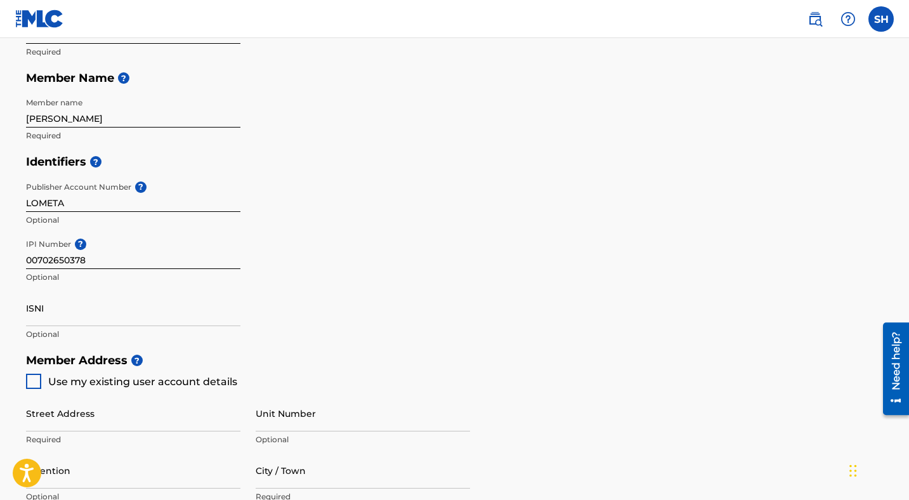
type input "7044107"
type input "[EMAIL_ADDRESS][DOMAIN_NAME]"
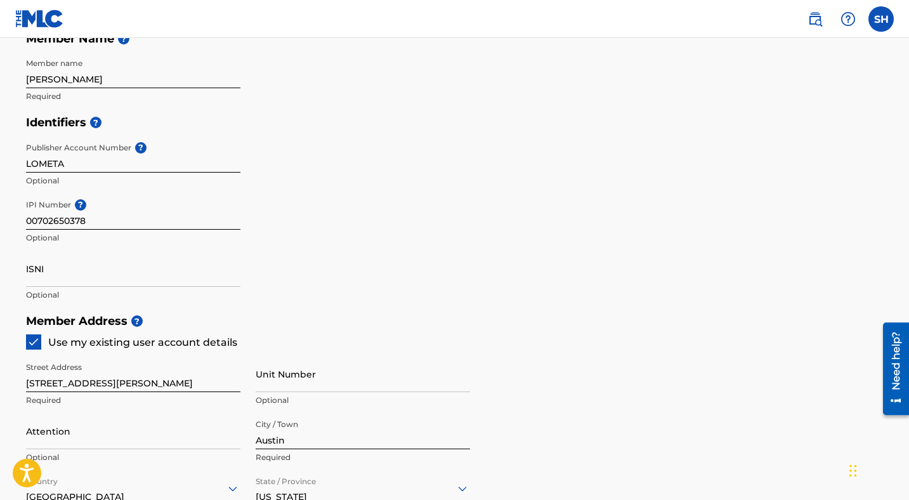
scroll to position [313, 0]
click at [301, 382] on input "Unit Number" at bounding box center [363, 374] width 215 height 36
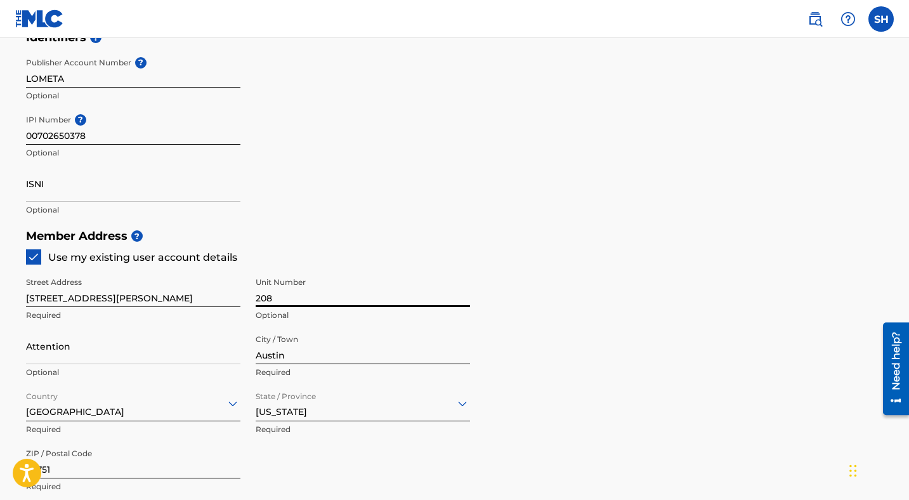
scroll to position [399, 0]
type input "208"
click at [132, 355] on input "Attention" at bounding box center [133, 345] width 215 height 36
click at [86, 340] on input "Attention" at bounding box center [133, 345] width 215 height 36
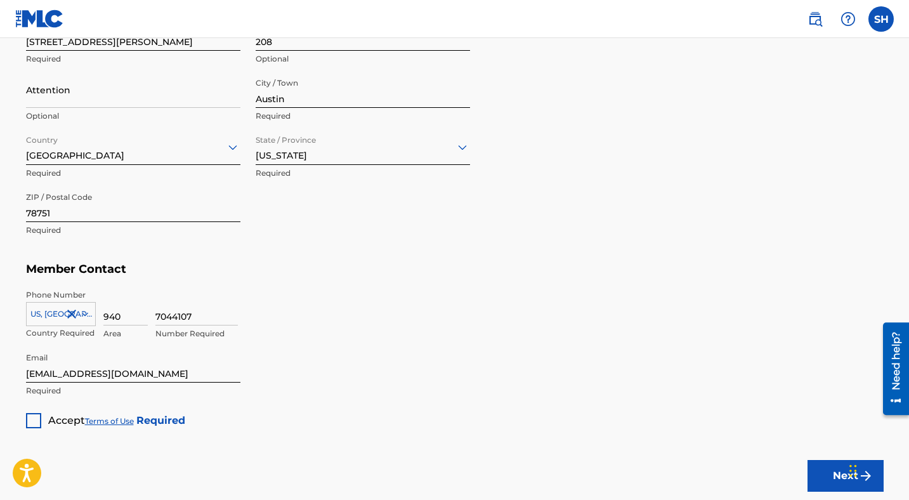
scroll to position [668, 0]
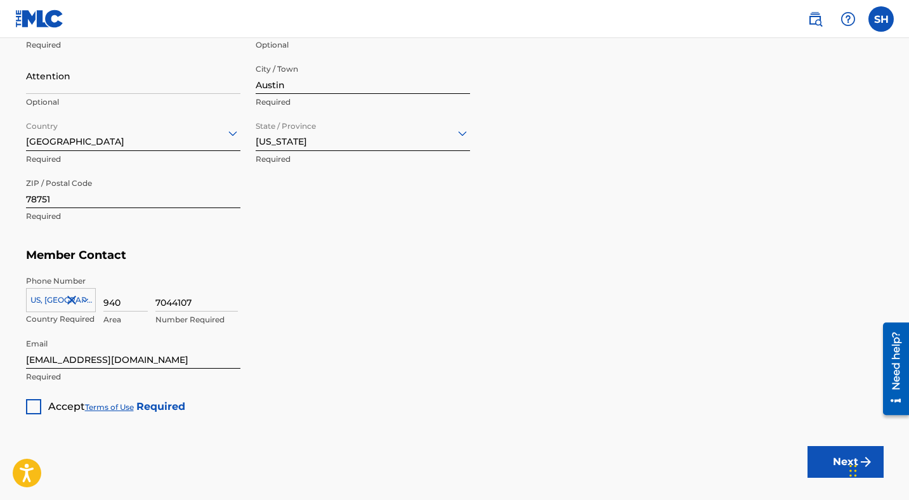
click at [38, 404] on div at bounding box center [33, 406] width 15 height 15
click at [829, 477] on div "Next" at bounding box center [846, 461] width 76 height 95
click at [828, 473] on button "Next" at bounding box center [846, 462] width 76 height 32
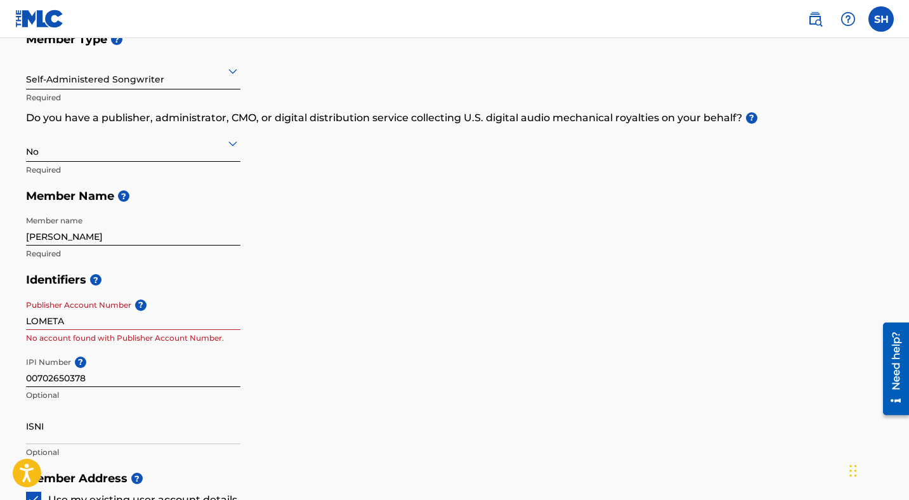
scroll to position [182, 0]
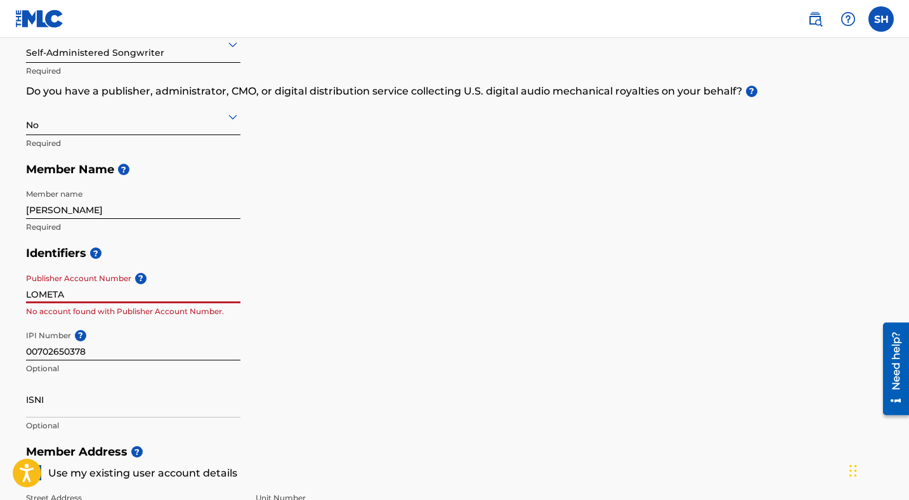
click at [76, 291] on input "LOMETA" at bounding box center [133, 285] width 215 height 36
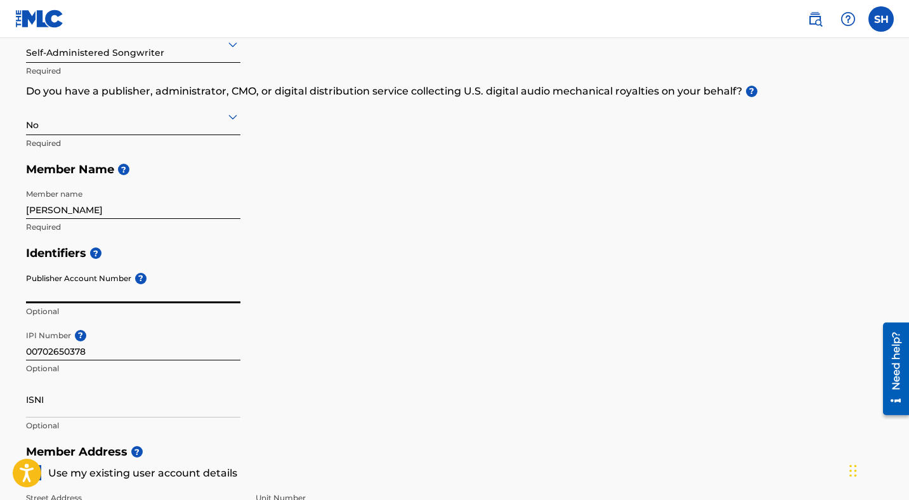
click at [99, 311] on p "Optional" at bounding box center [133, 311] width 215 height 11
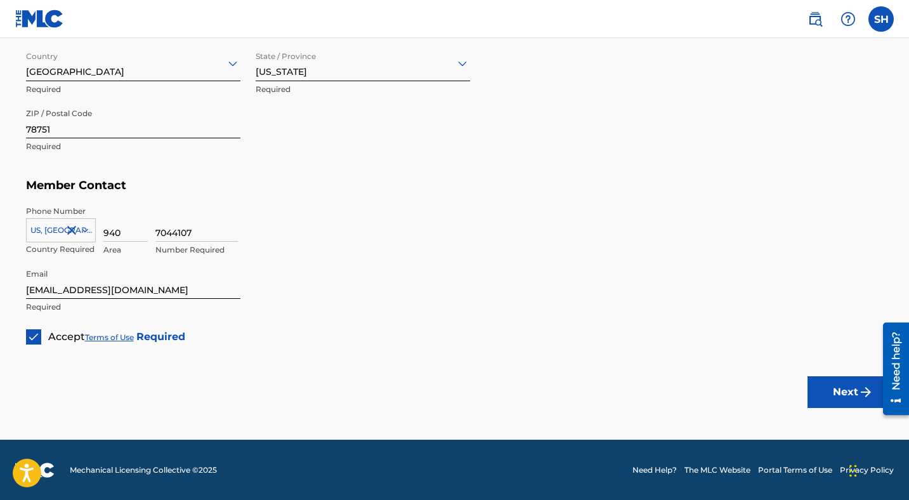
scroll to position [736, 0]
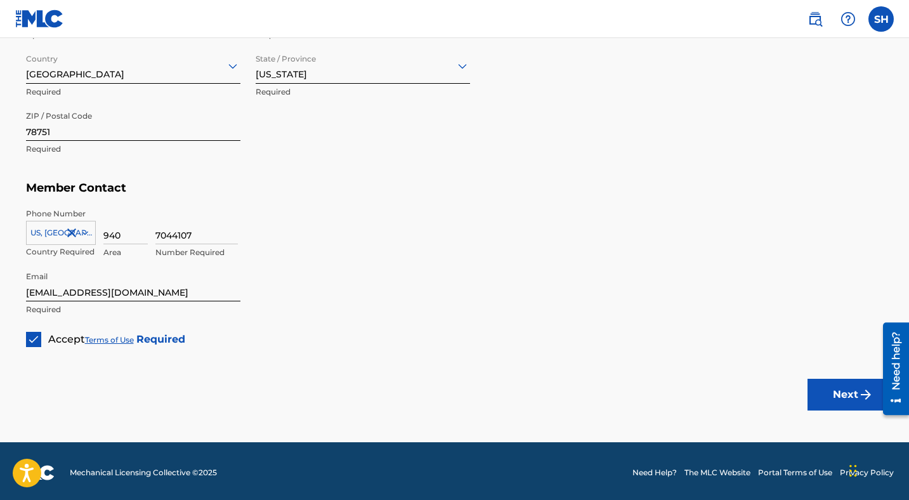
click at [856, 404] on button "Next" at bounding box center [846, 395] width 76 height 32
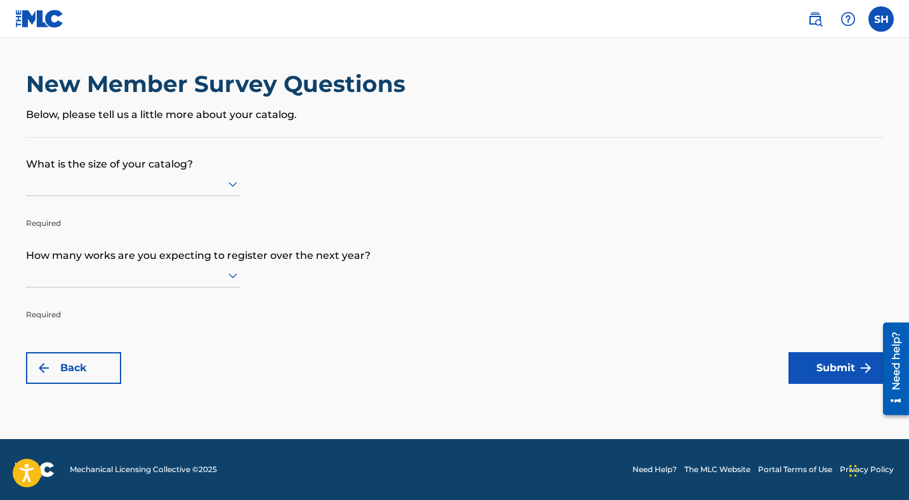
click at [225, 181] on icon at bounding box center [232, 183] width 15 height 15
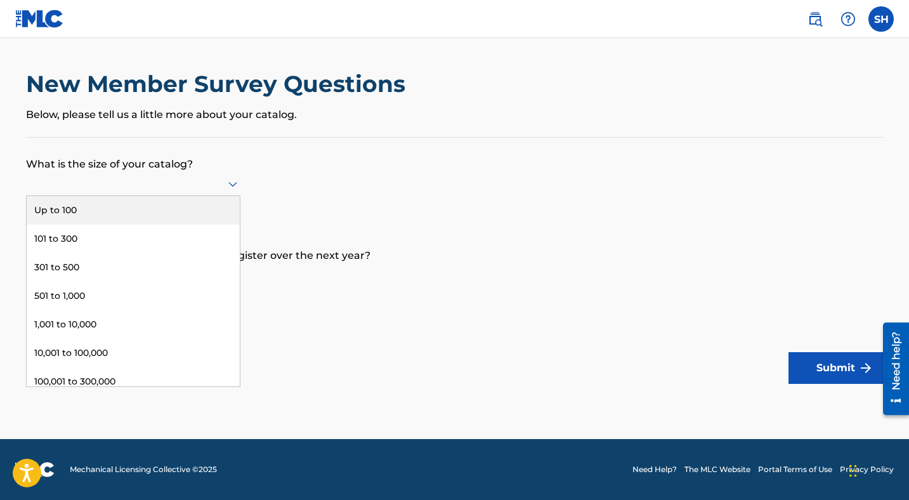
click at [143, 220] on div "Up to 100" at bounding box center [133, 210] width 213 height 29
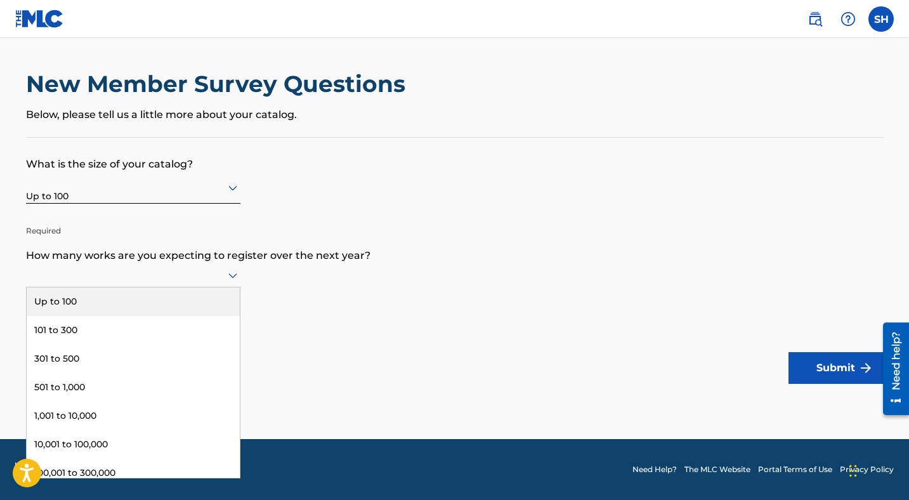
click at [116, 274] on div at bounding box center [133, 275] width 215 height 16
click at [109, 307] on div "Up to 100" at bounding box center [133, 302] width 213 height 29
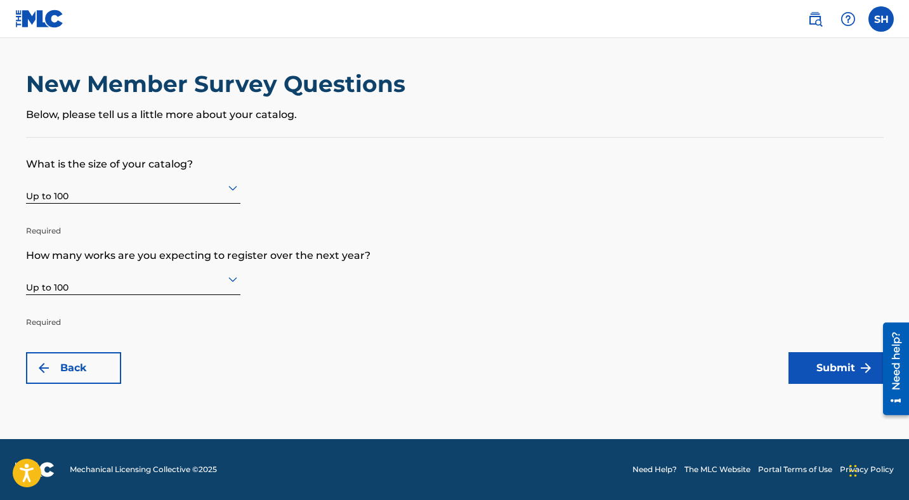
click at [844, 372] on button "Submit" at bounding box center [836, 368] width 95 height 32
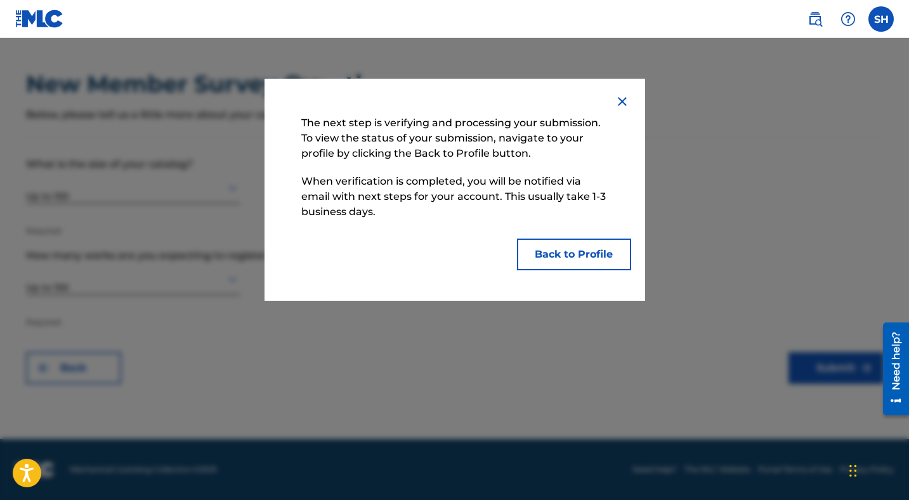
click at [587, 253] on button "Back to Profile" at bounding box center [574, 255] width 114 height 32
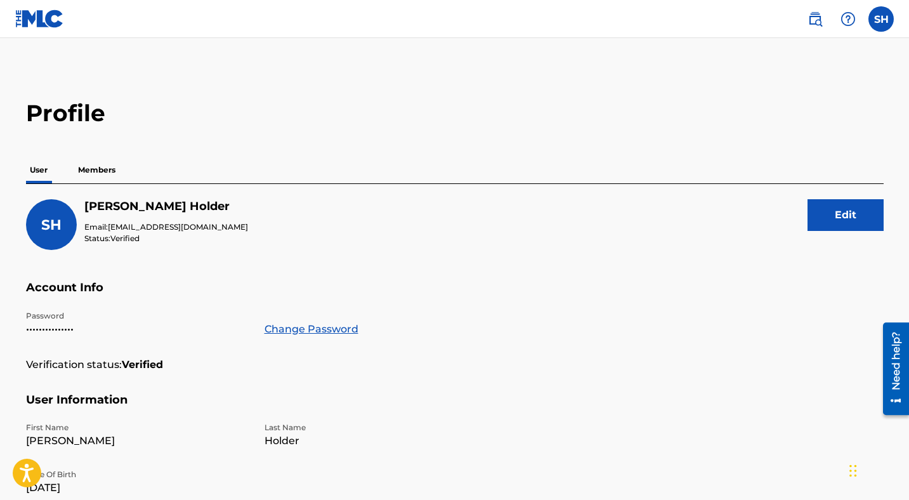
click at [103, 173] on p "Members" at bounding box center [96, 170] width 45 height 27
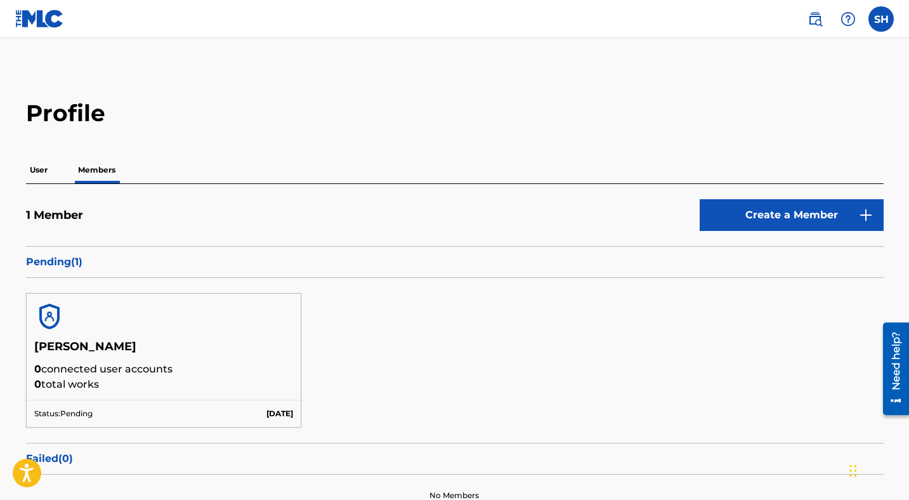
click at [43, 173] on p "User" at bounding box center [38, 170] width 25 height 27
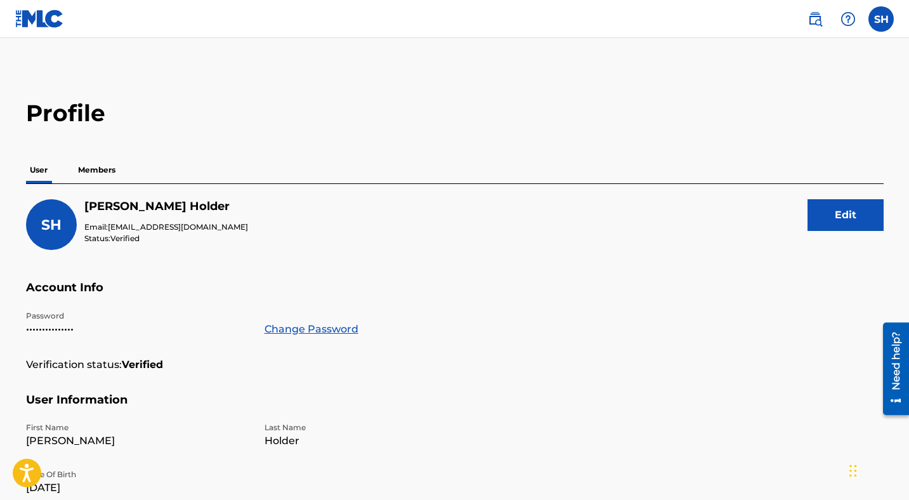
click at [885, 24] on label at bounding box center [881, 18] width 25 height 25
click at [882, 19] on input "[PERSON_NAME] Holder [EMAIL_ADDRESS][DOMAIN_NAME] Notification Preferences Prof…" at bounding box center [882, 19] width 0 height 0
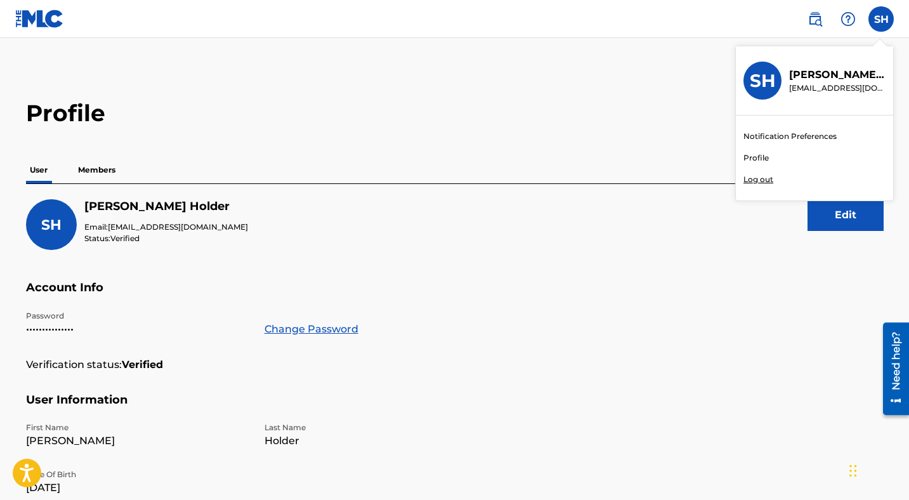
click at [824, 74] on p "[PERSON_NAME]" at bounding box center [838, 74] width 96 height 15
click at [882, 19] on input "[PERSON_NAME] Holder [EMAIL_ADDRESS][DOMAIN_NAME] Notification Preferences Prof…" at bounding box center [882, 19] width 0 height 0
click at [20, 24] on img at bounding box center [39, 19] width 49 height 18
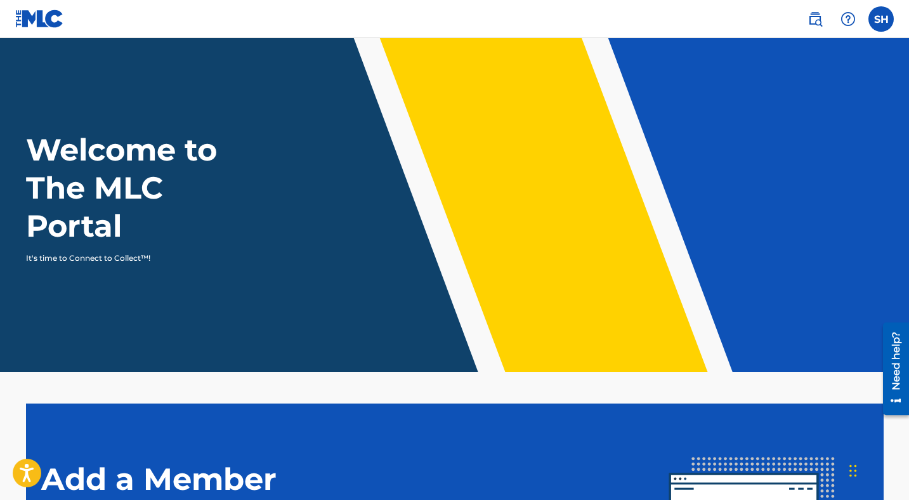
click at [55, 205] on h1 "Welcome to The MLC Portal" at bounding box center [144, 188] width 237 height 114
click at [822, 20] on img at bounding box center [815, 18] width 15 height 15
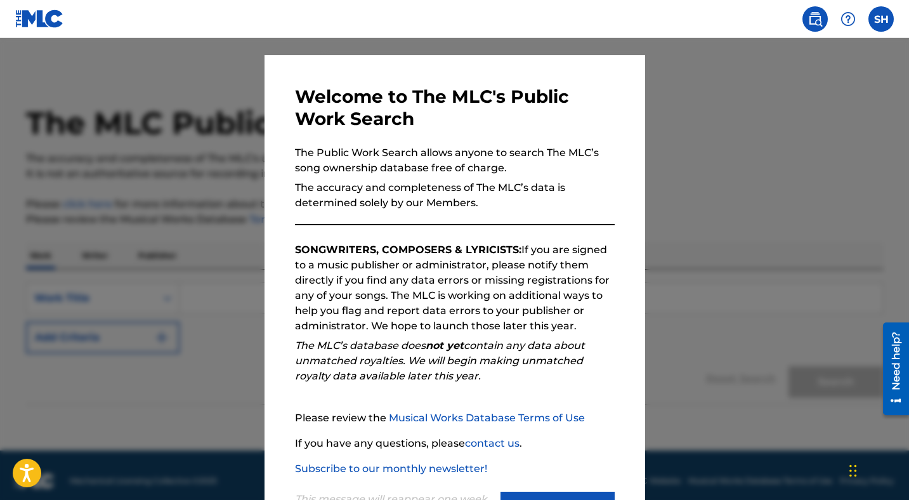
scroll to position [81, 0]
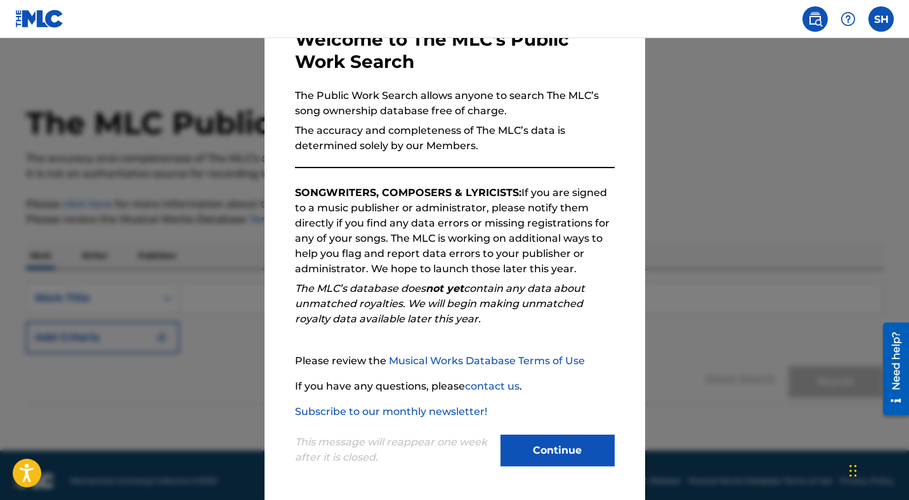
click at [560, 463] on button "Continue" at bounding box center [558, 451] width 114 height 32
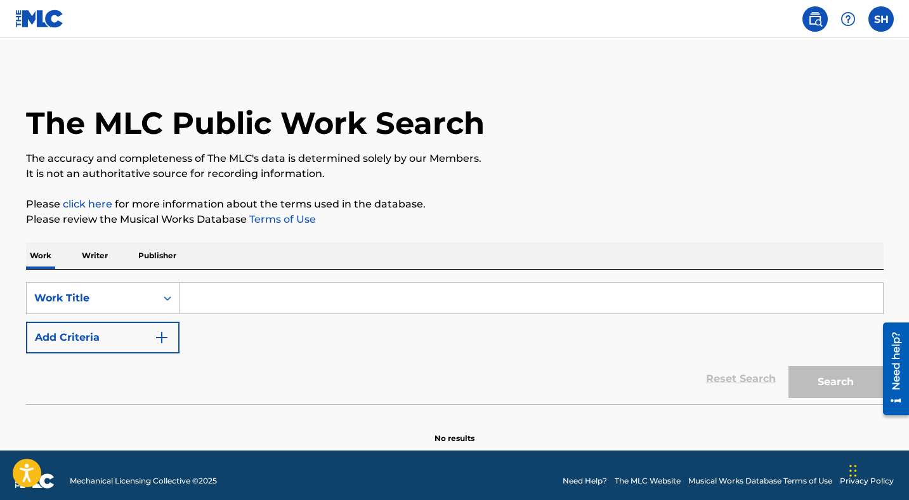
click at [238, 299] on input "Search Form" at bounding box center [532, 298] width 704 height 30
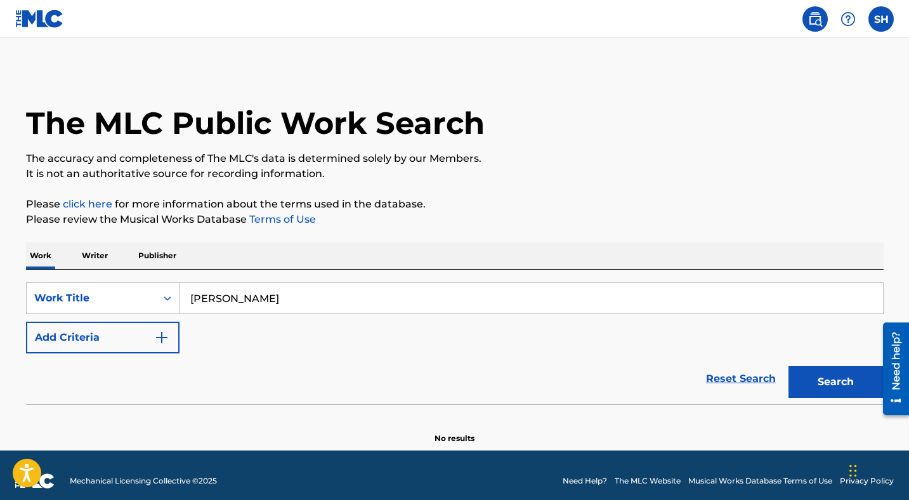
type input "[PERSON_NAME]"
click at [100, 253] on p "Writer" at bounding box center [95, 255] width 34 height 27
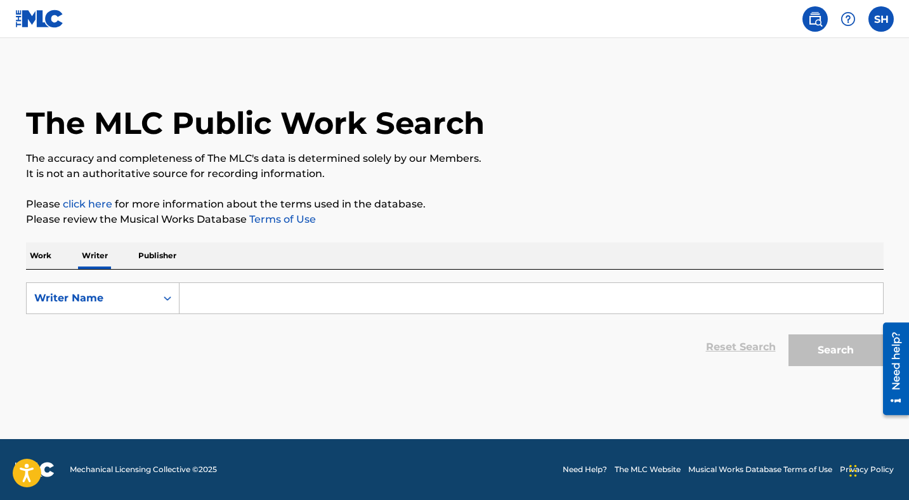
click at [213, 303] on input "Search Form" at bounding box center [532, 298] width 704 height 30
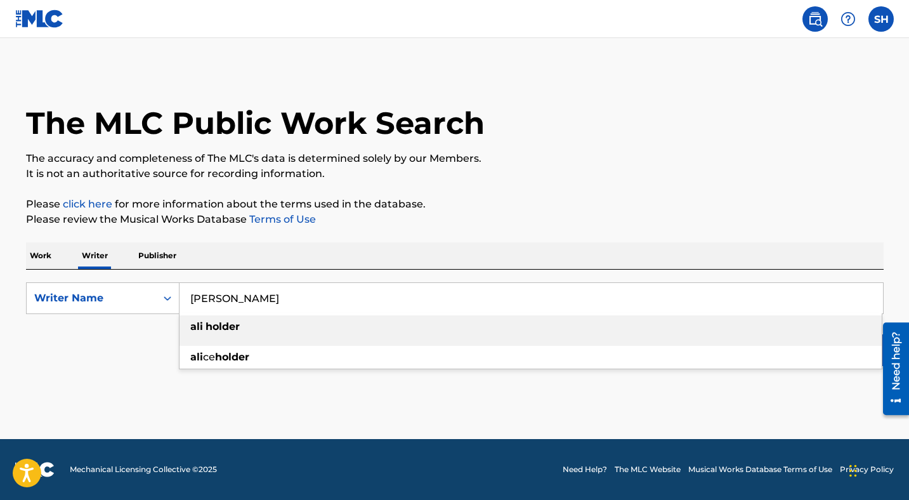
click at [244, 332] on div "[PERSON_NAME]" at bounding box center [531, 326] width 703 height 23
type input "[PERSON_NAME]"
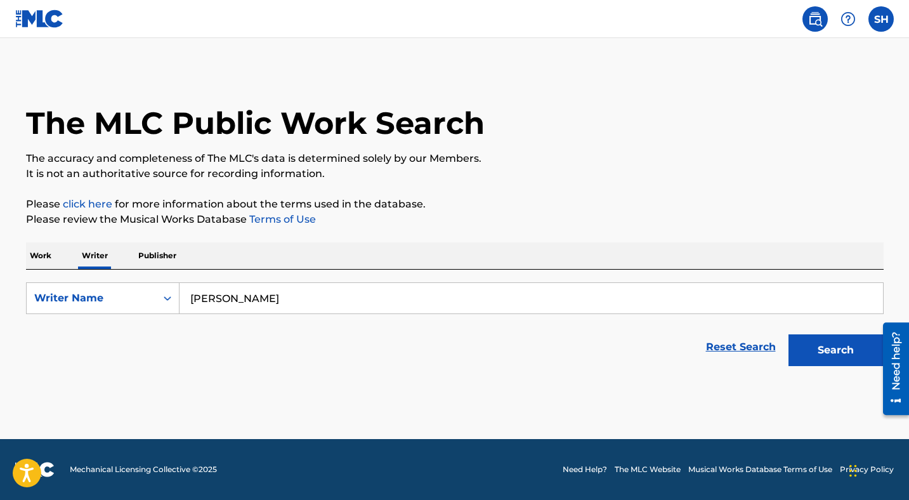
click at [838, 354] on button "Search" at bounding box center [836, 350] width 95 height 32
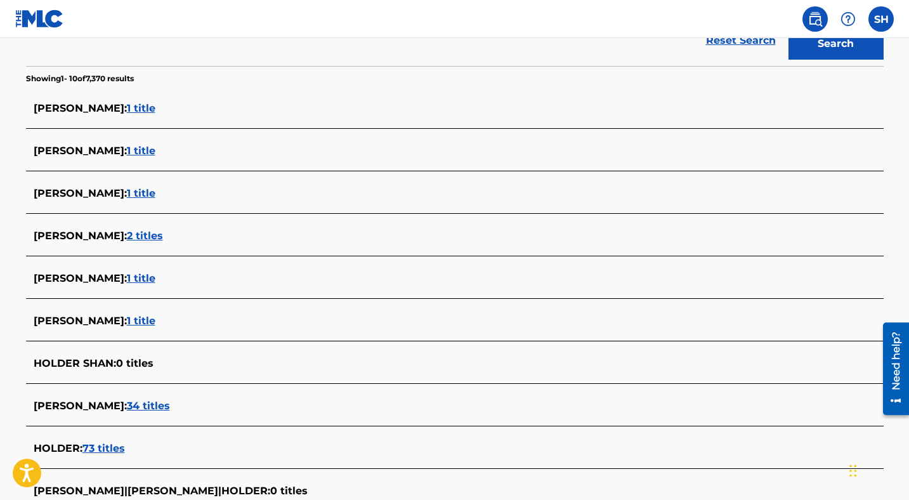
scroll to position [451, 0]
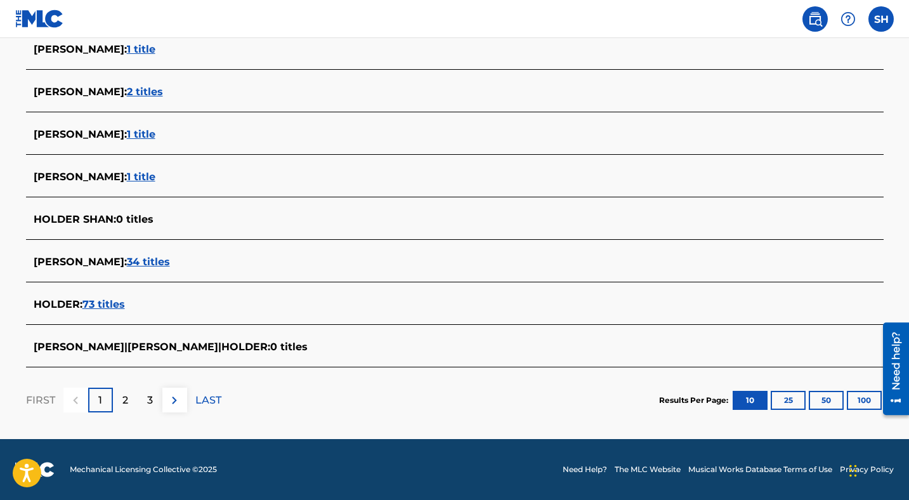
click at [127, 262] on span "34 titles" at bounding box center [148, 262] width 43 height 12
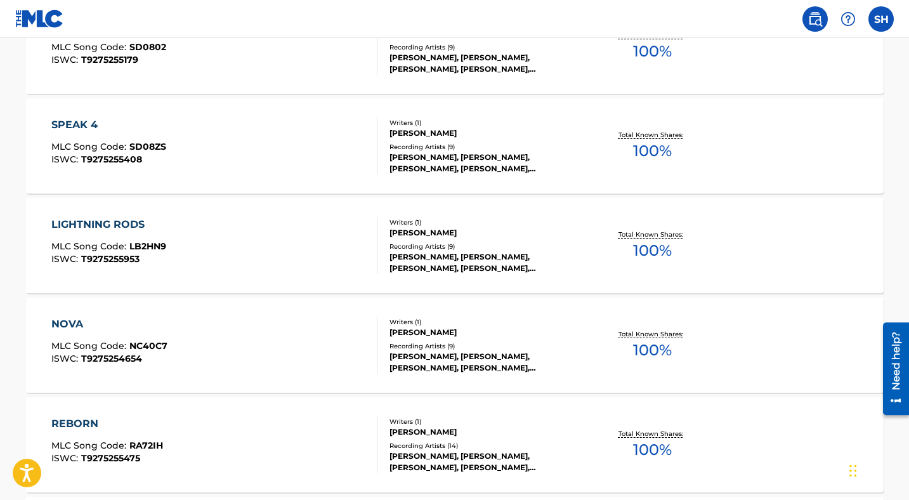
scroll to position [847, 0]
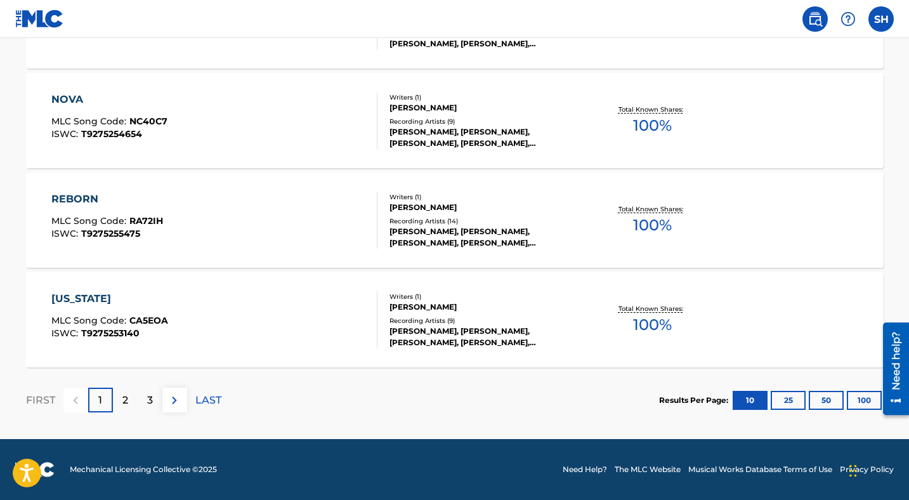
click at [793, 404] on button "25" at bounding box center [788, 400] width 35 height 19
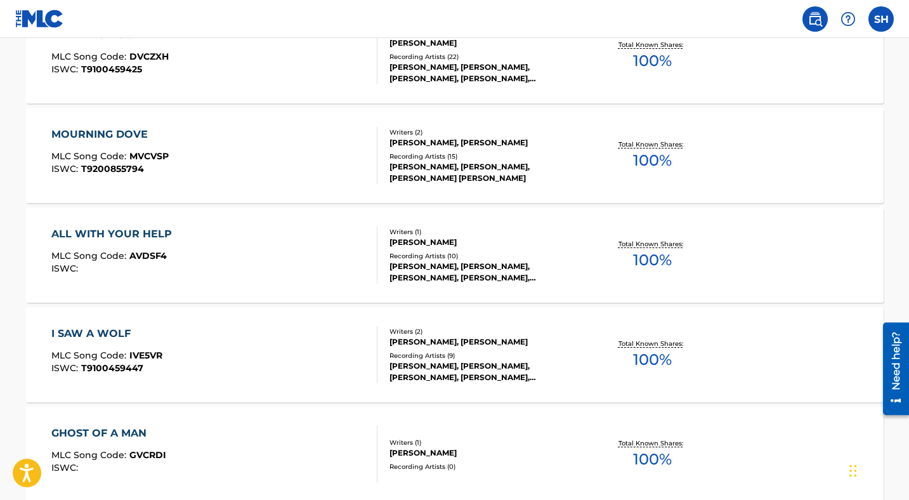
scroll to position [2548, 0]
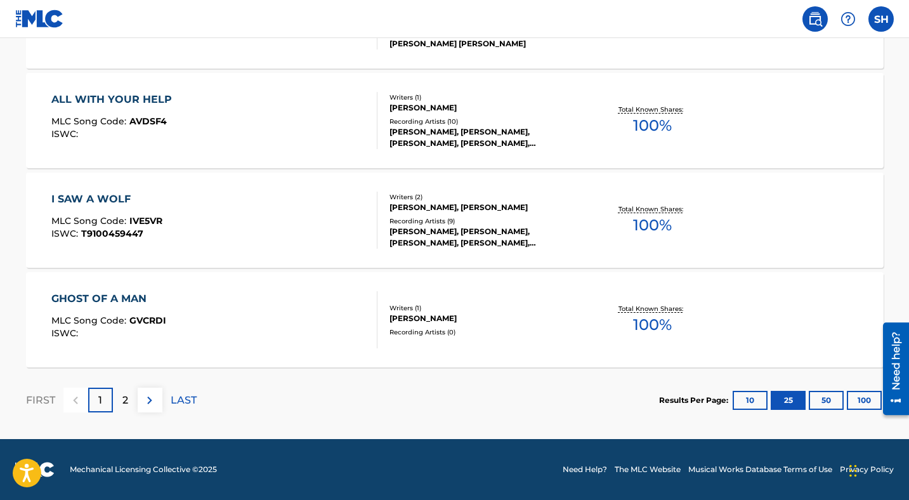
click at [833, 407] on button "50" at bounding box center [826, 400] width 35 height 19
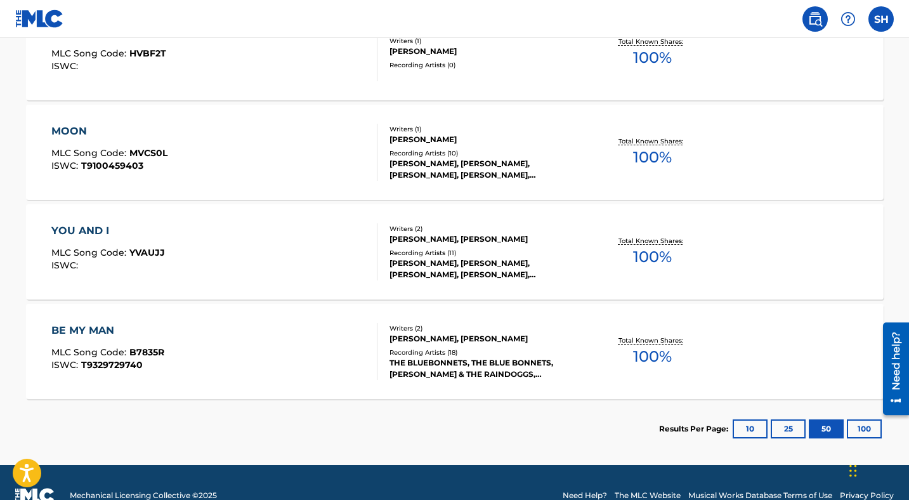
scroll to position [3439, 0]
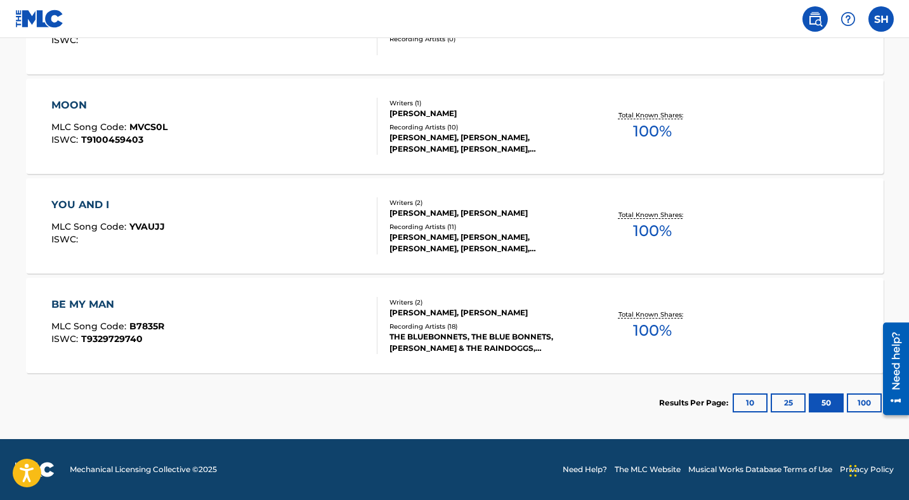
click at [855, 402] on button "100" at bounding box center [864, 402] width 35 height 19
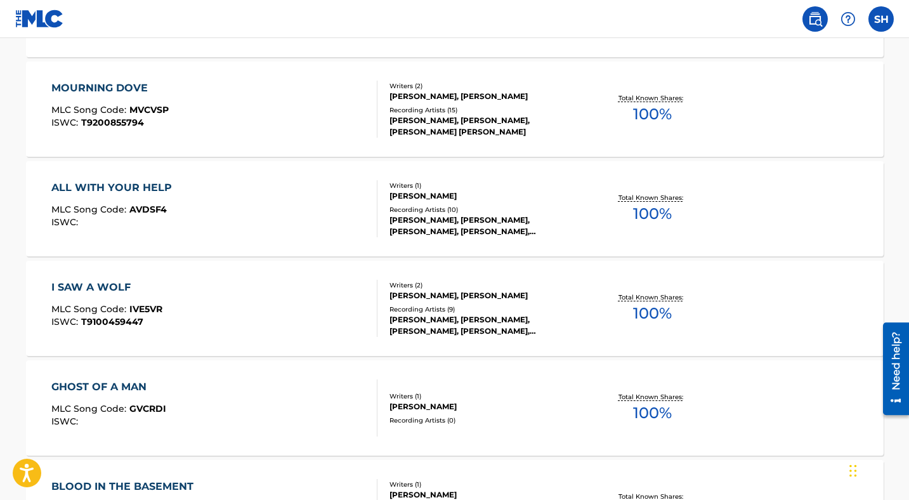
scroll to position [2473, 0]
